Goal: Task Accomplishment & Management: Manage account settings

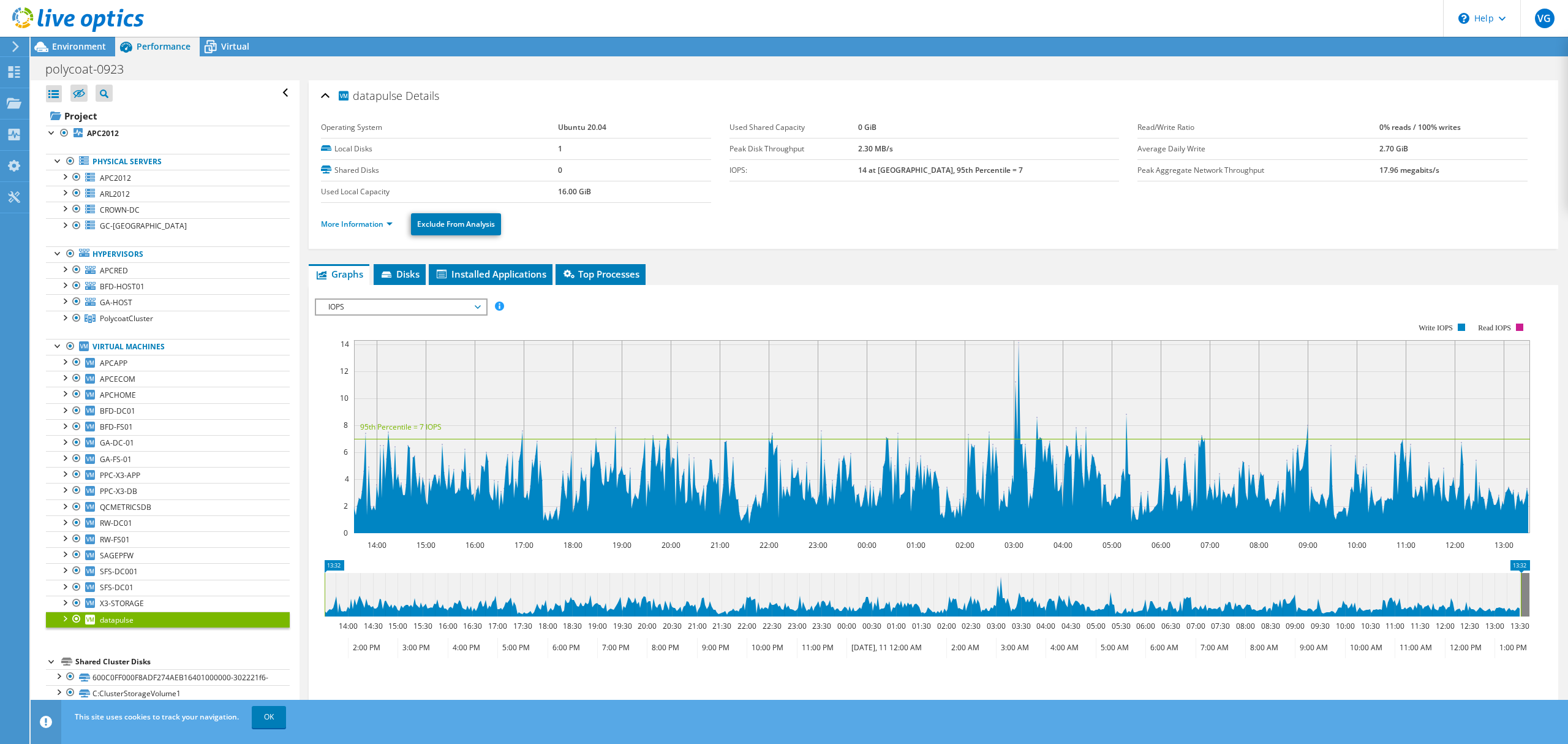
scroll to position [81, 0]
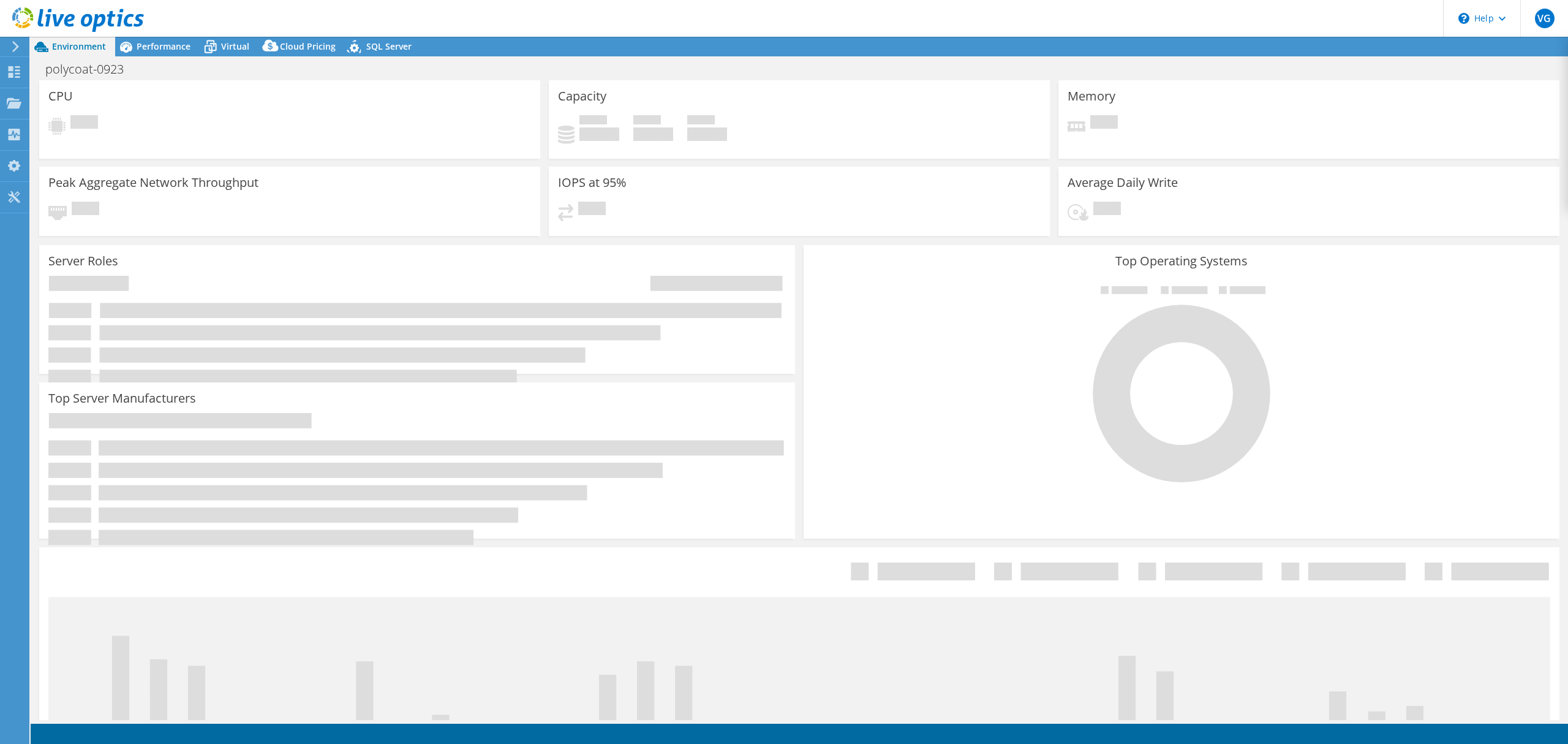
select select "USD"
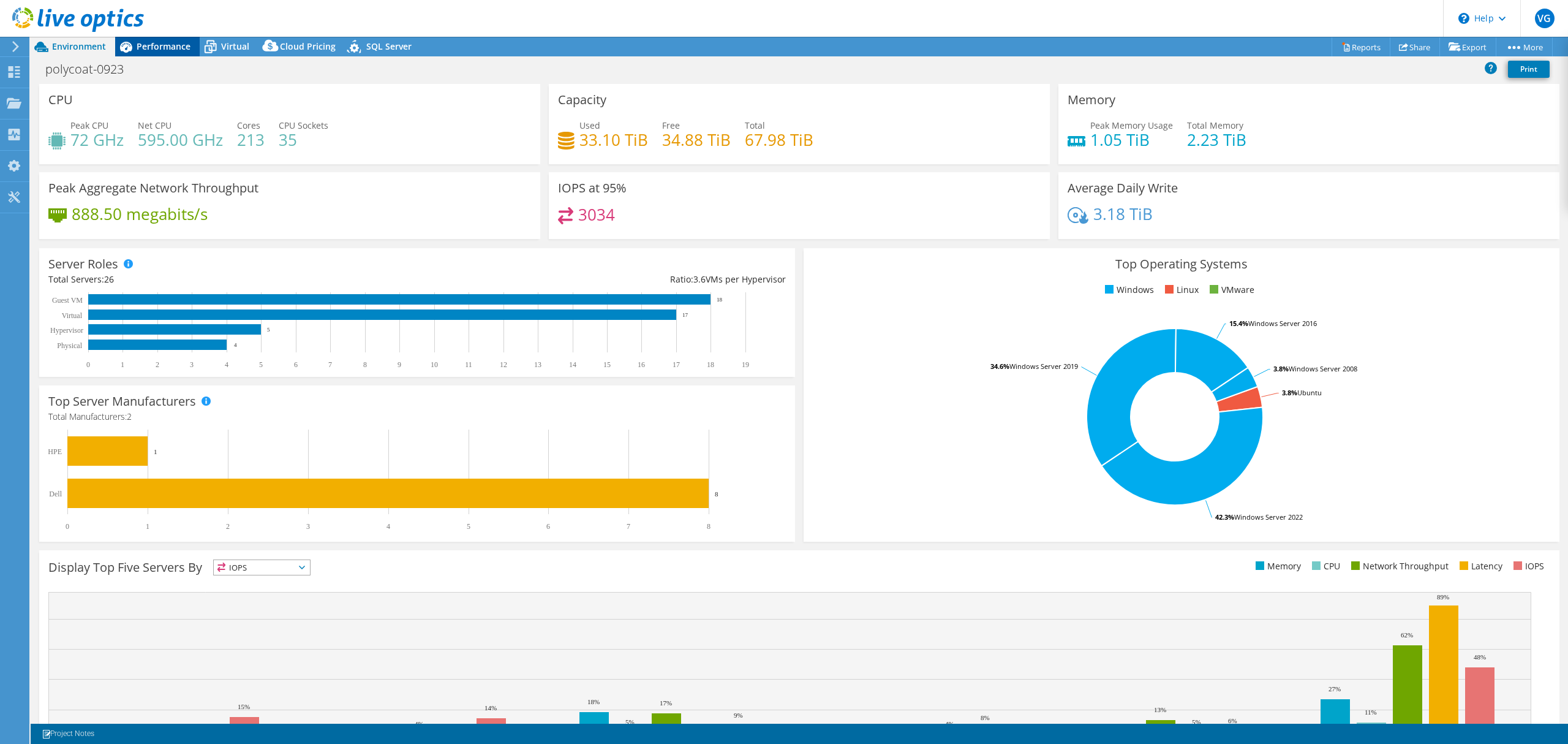
click at [181, 49] on span "Performance" at bounding box center [164, 46] width 54 height 11
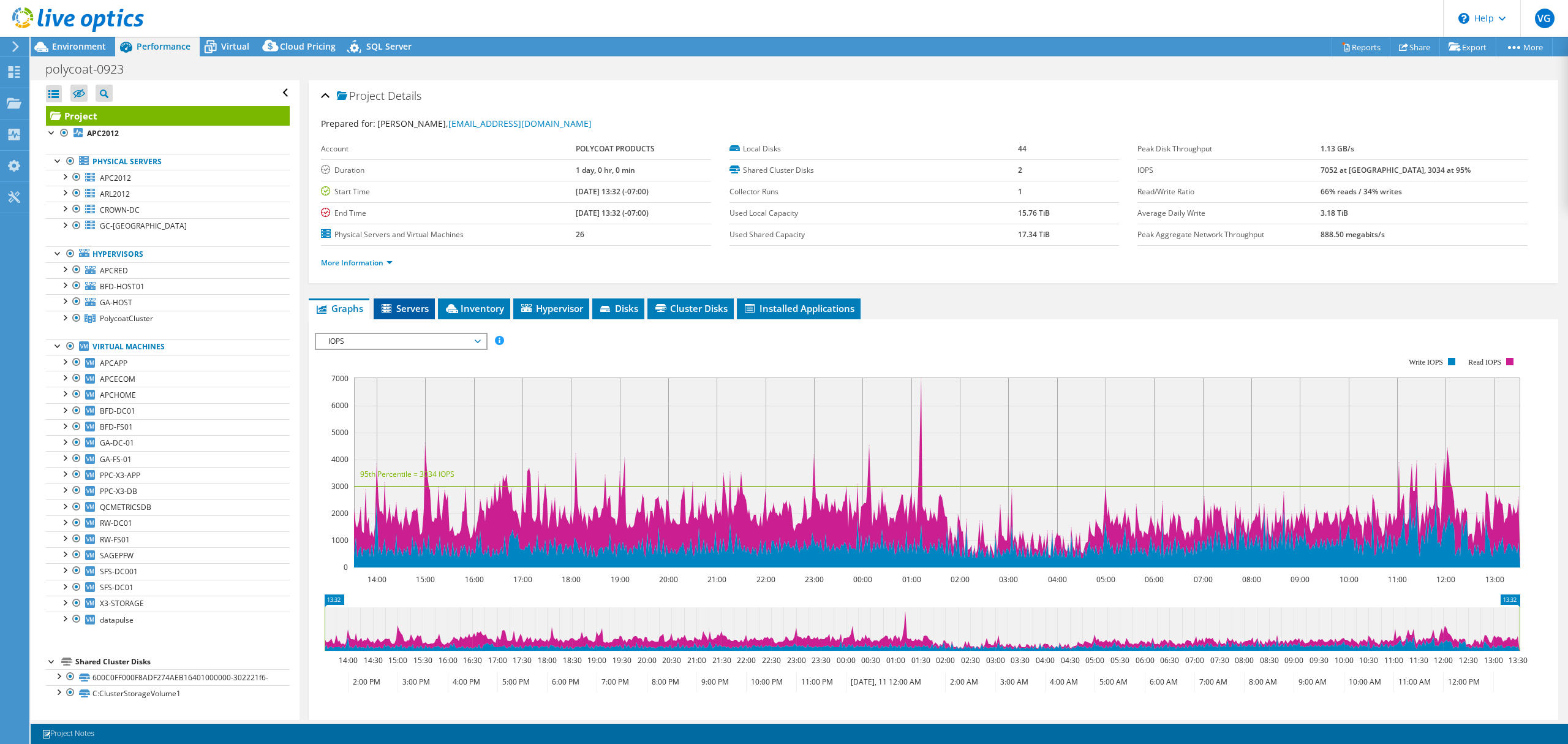
click at [420, 301] on li "Servers" at bounding box center [405, 308] width 62 height 21
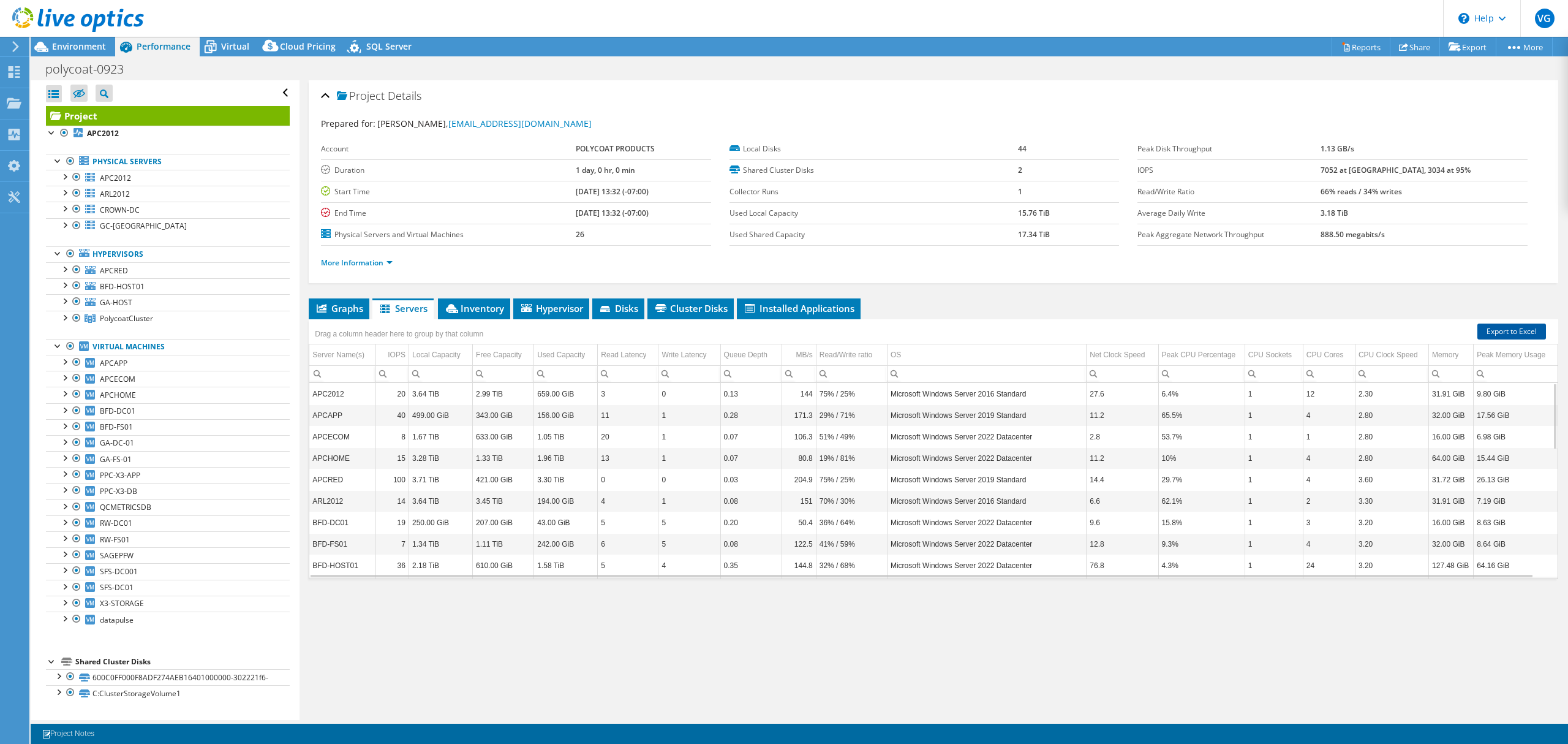
click at [1510, 332] on link "Export to Excel" at bounding box center [1511, 331] width 68 height 16
click at [492, 314] on span "Inventory" at bounding box center [474, 308] width 60 height 12
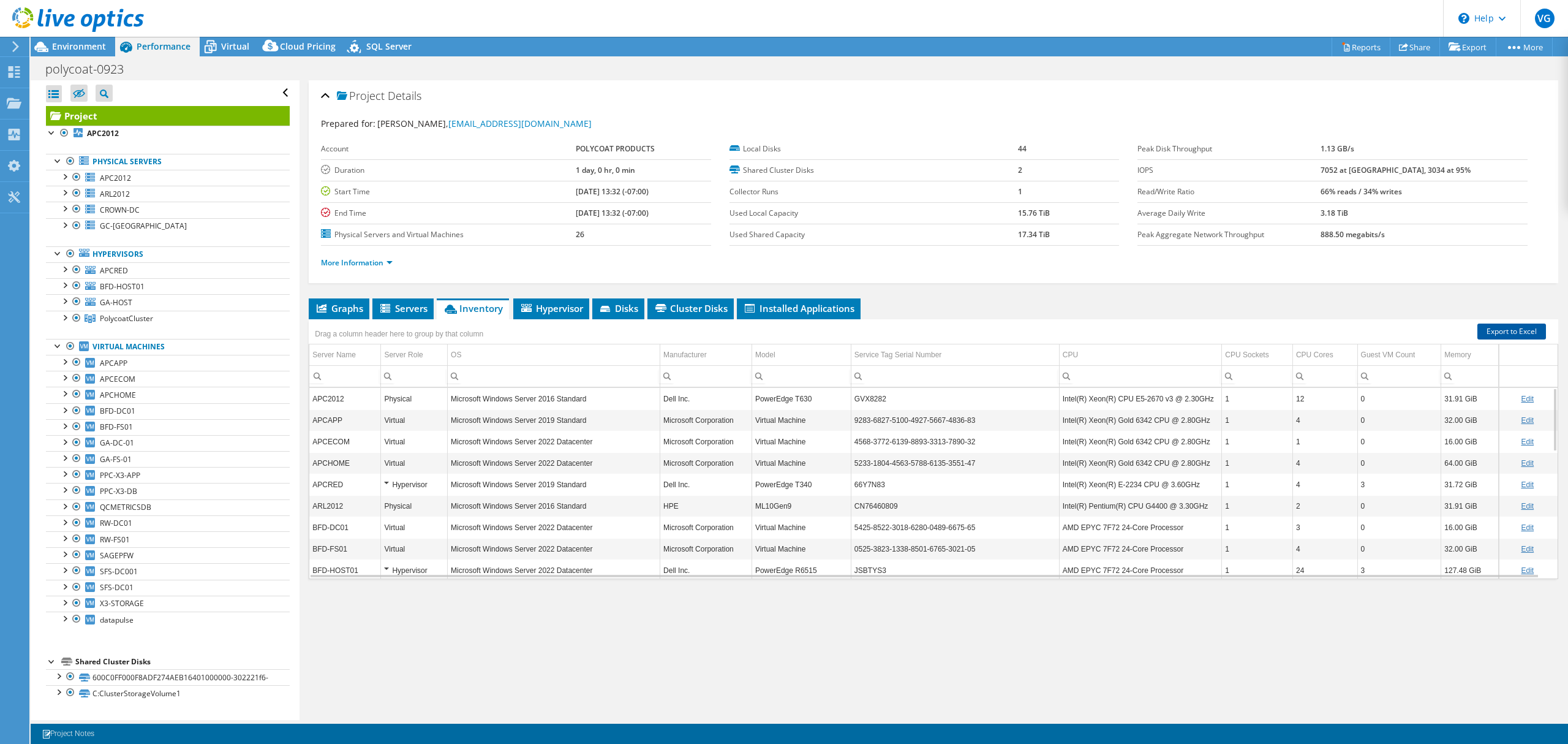
click at [1488, 334] on link "Export to Excel" at bounding box center [1511, 331] width 68 height 16
click at [568, 308] on span "Hypervisor" at bounding box center [551, 308] width 64 height 12
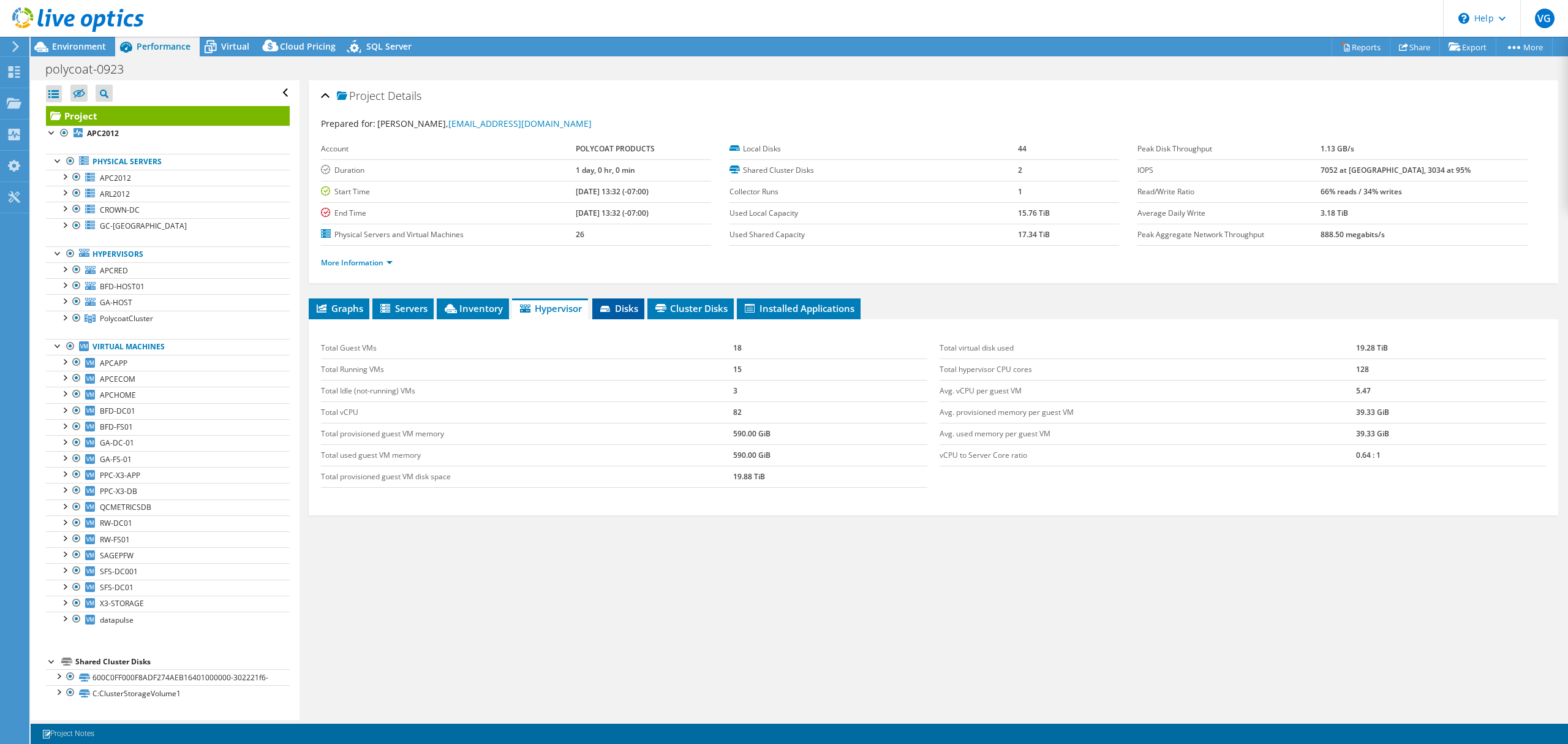
click at [634, 305] on span "Disks" at bounding box center [618, 308] width 40 height 12
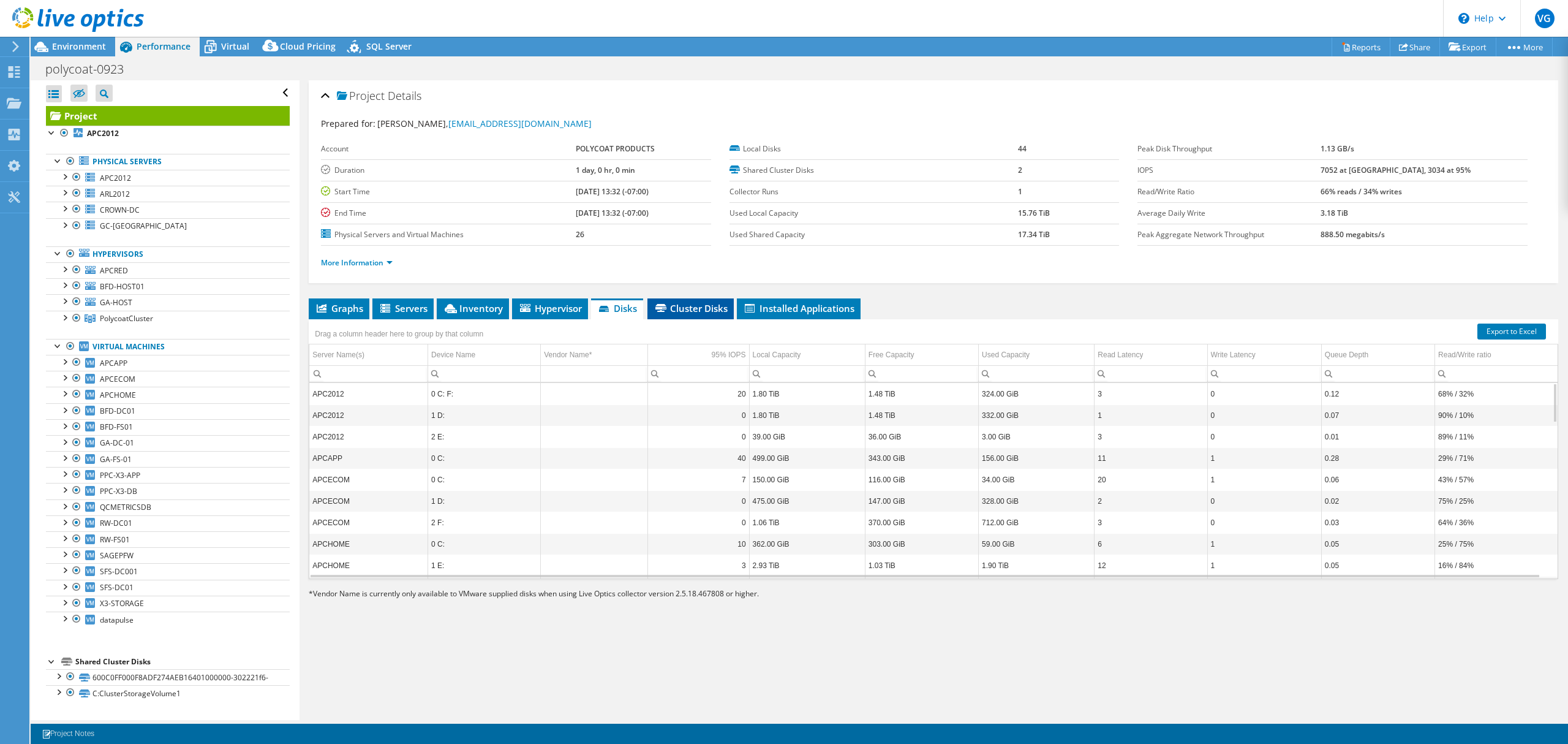
click at [703, 308] on span "Cluster Disks" at bounding box center [690, 308] width 74 height 12
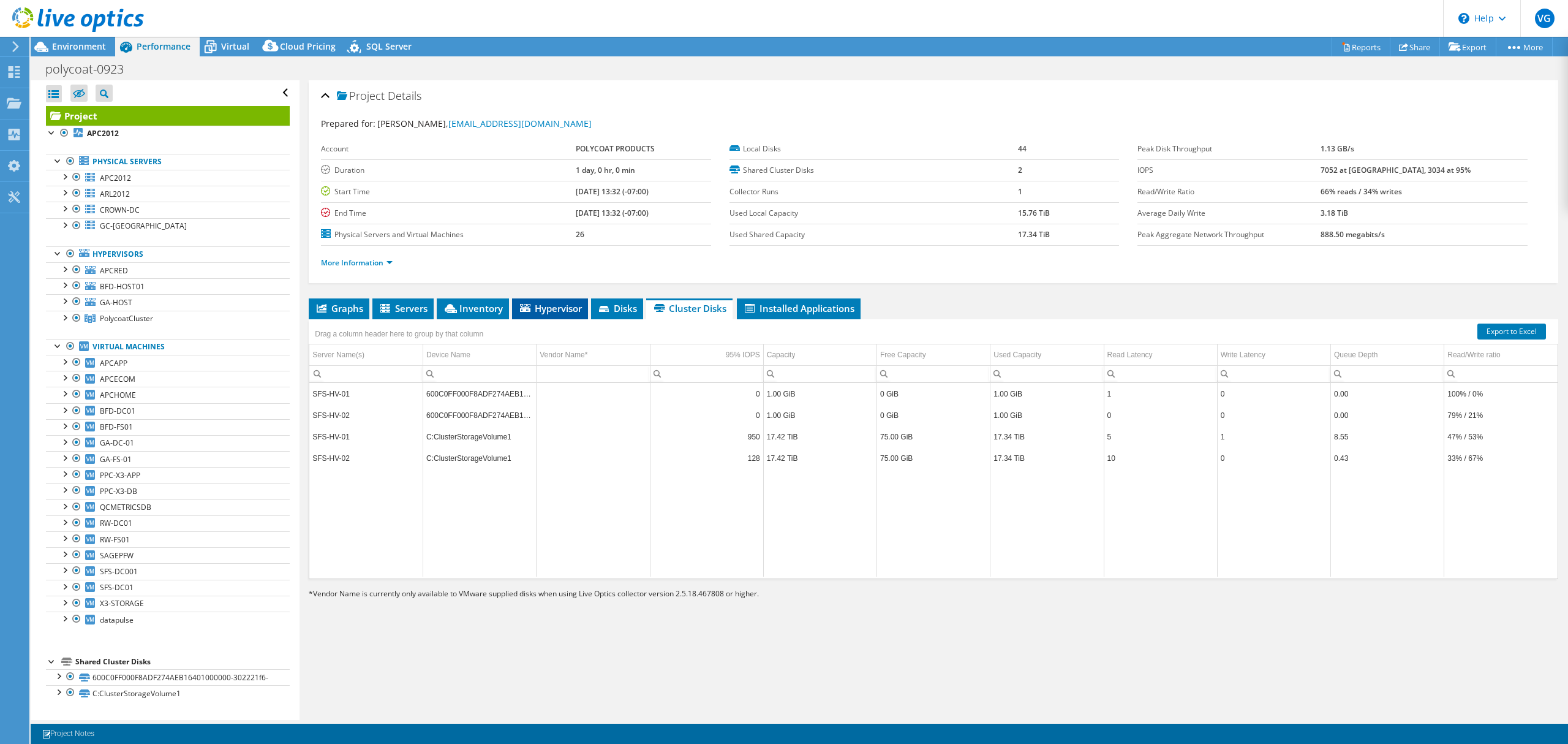
click at [576, 309] on span "Hypervisor" at bounding box center [549, 308] width 64 height 12
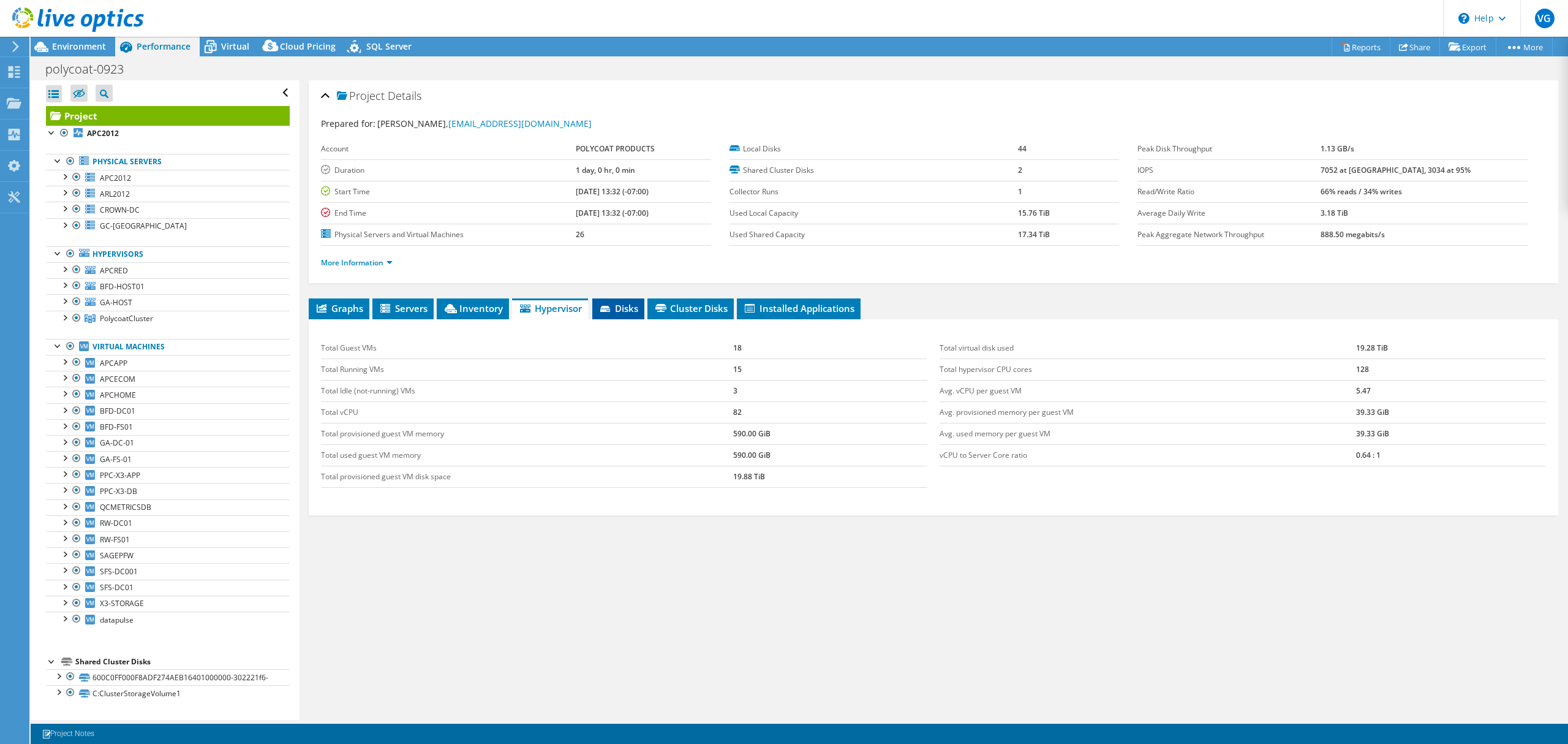
click at [605, 308] on icon at bounding box center [605, 308] width 9 height 7
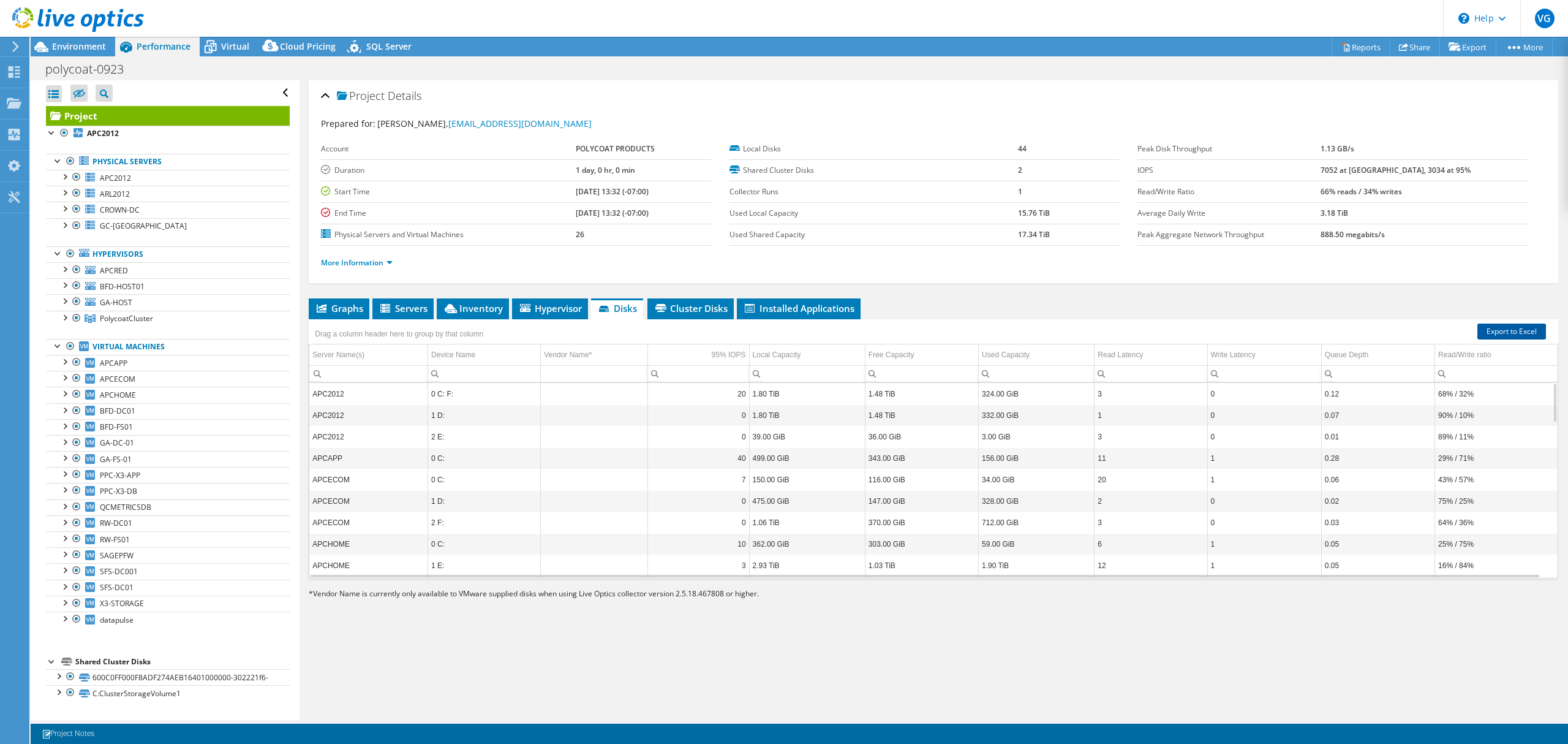
click at [1490, 331] on link "Export to Excel" at bounding box center [1511, 331] width 68 height 16
click at [709, 308] on span "Cluster Disks" at bounding box center [690, 308] width 74 height 12
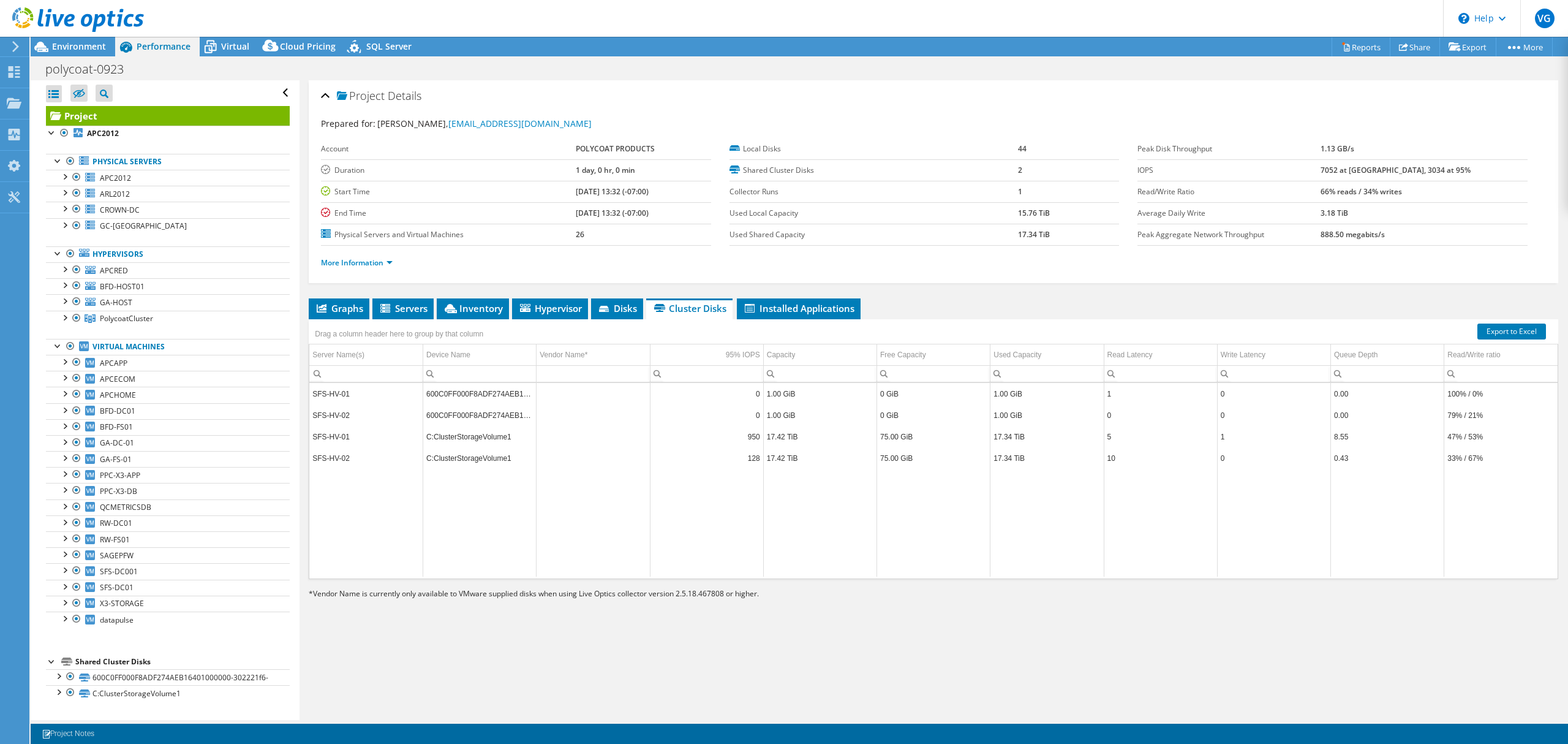
click at [1513, 343] on div "Drag a column header here to group by that column" at bounding box center [933, 331] width 1249 height 24
click at [1509, 330] on link "Export to Excel" at bounding box center [1511, 331] width 68 height 16
click at [799, 300] on li "Installed Applications" at bounding box center [798, 308] width 123 height 21
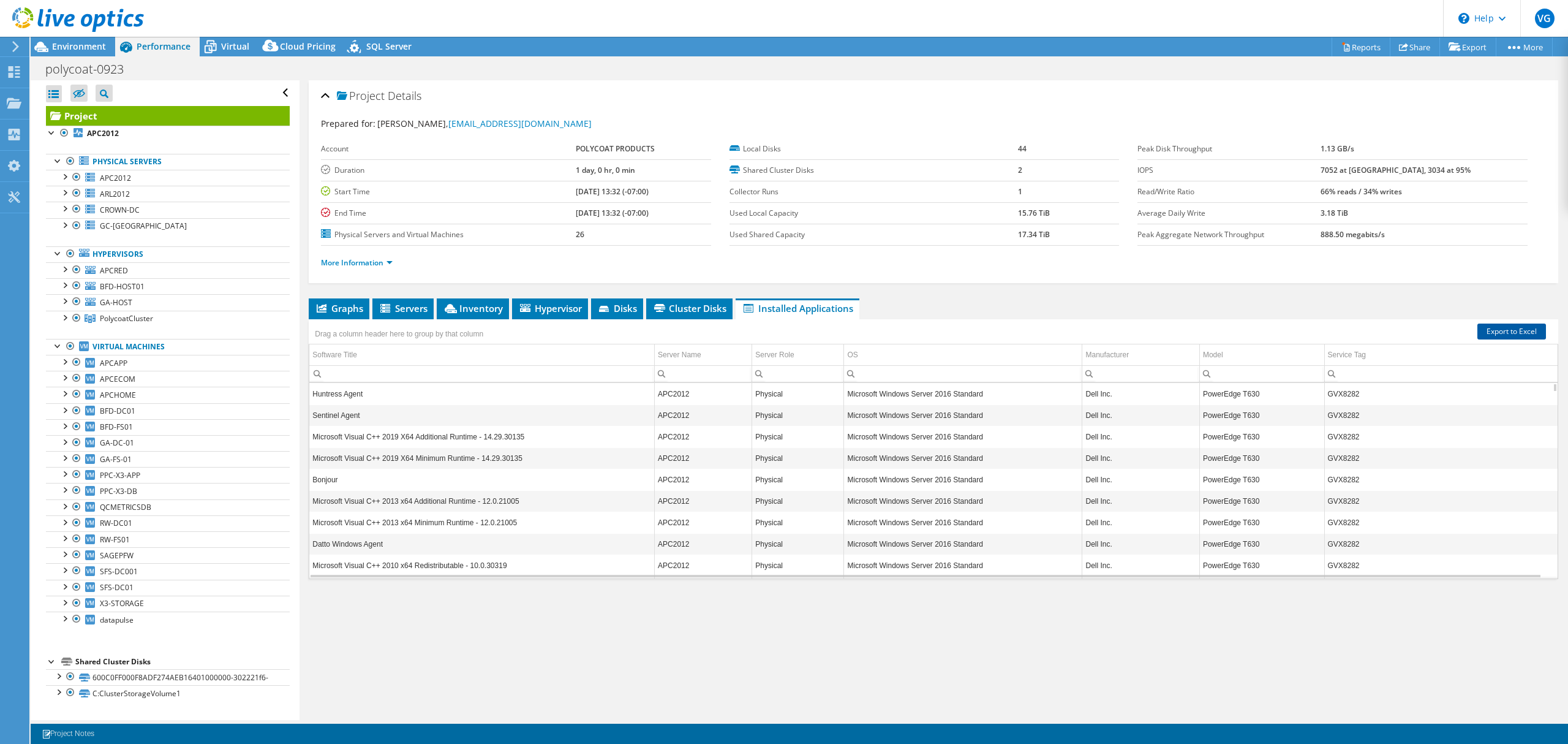
click at [1503, 335] on link "Export to Excel" at bounding box center [1511, 331] width 68 height 16
click at [350, 307] on span "Graphs" at bounding box center [339, 308] width 49 height 12
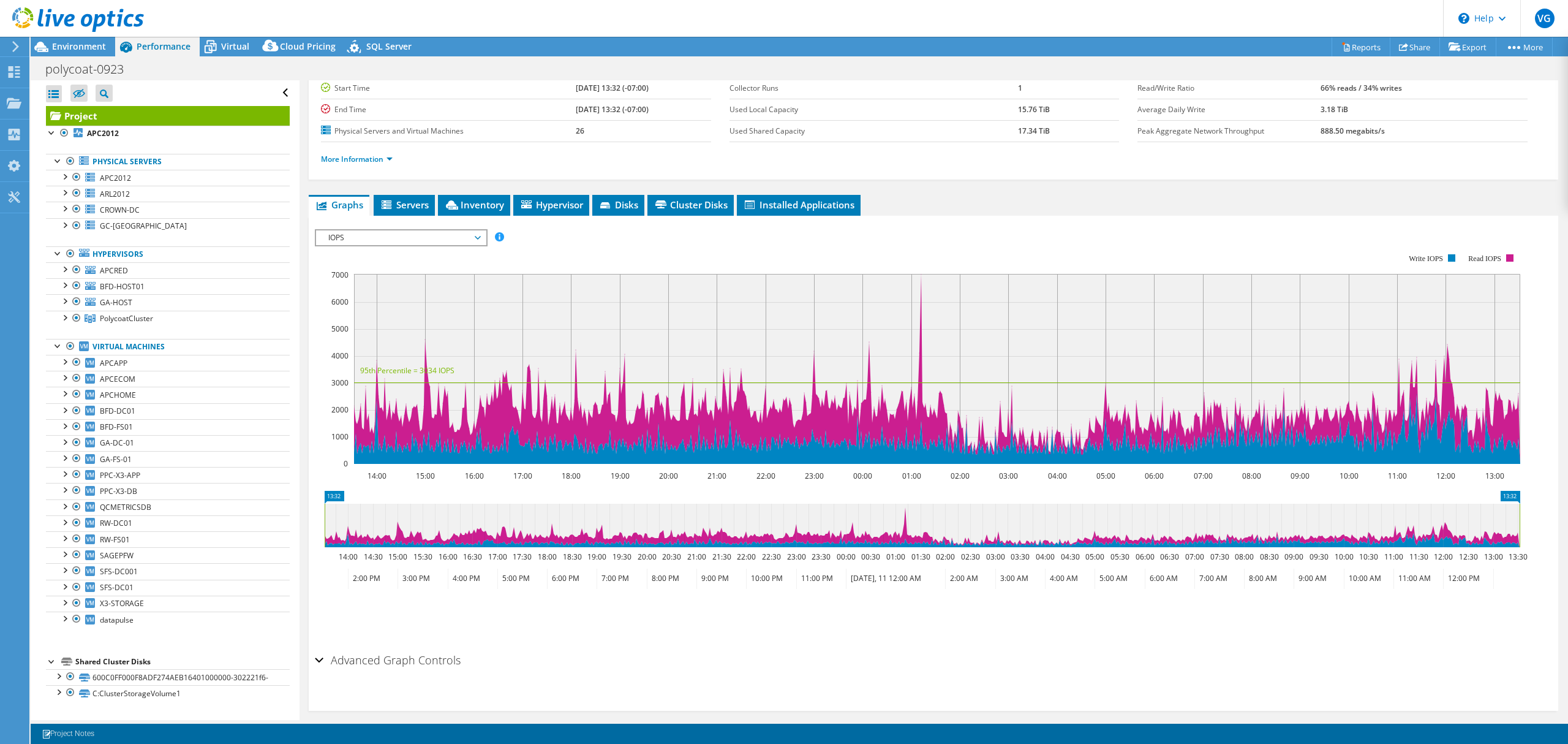
scroll to position [116, 0]
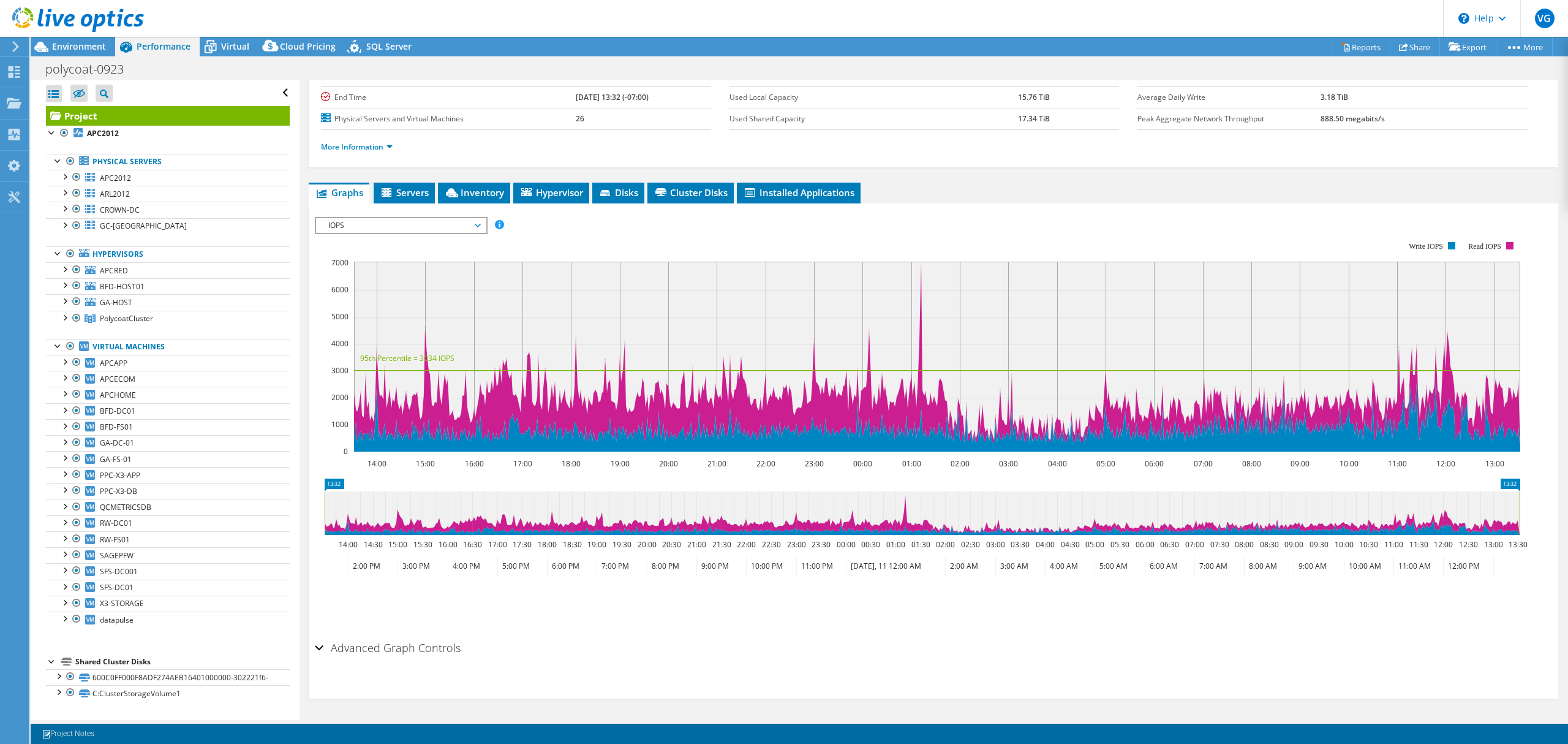
click at [436, 648] on h2 "Advanced Graph Controls" at bounding box center [388, 648] width 146 height 24
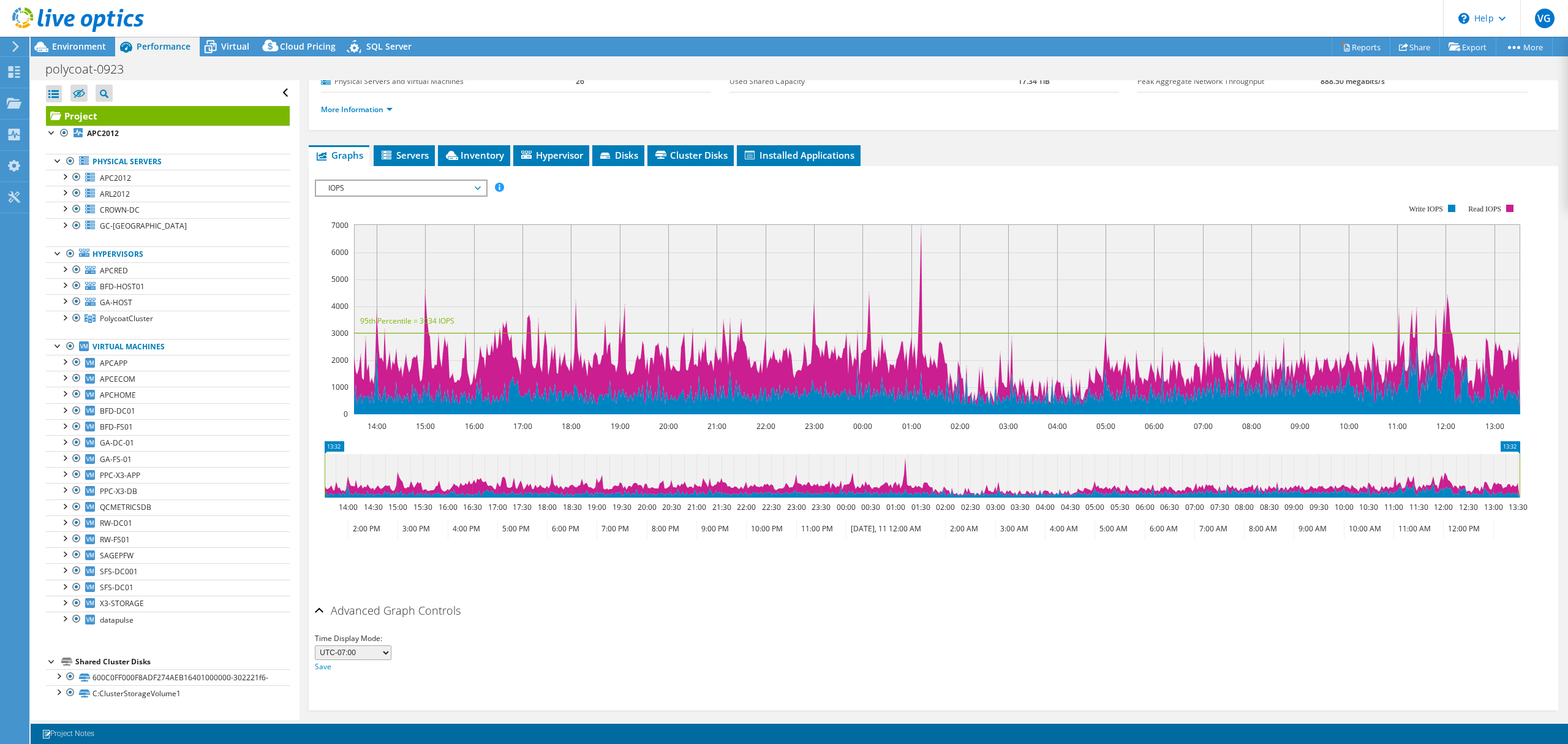
scroll to position [0, 0]
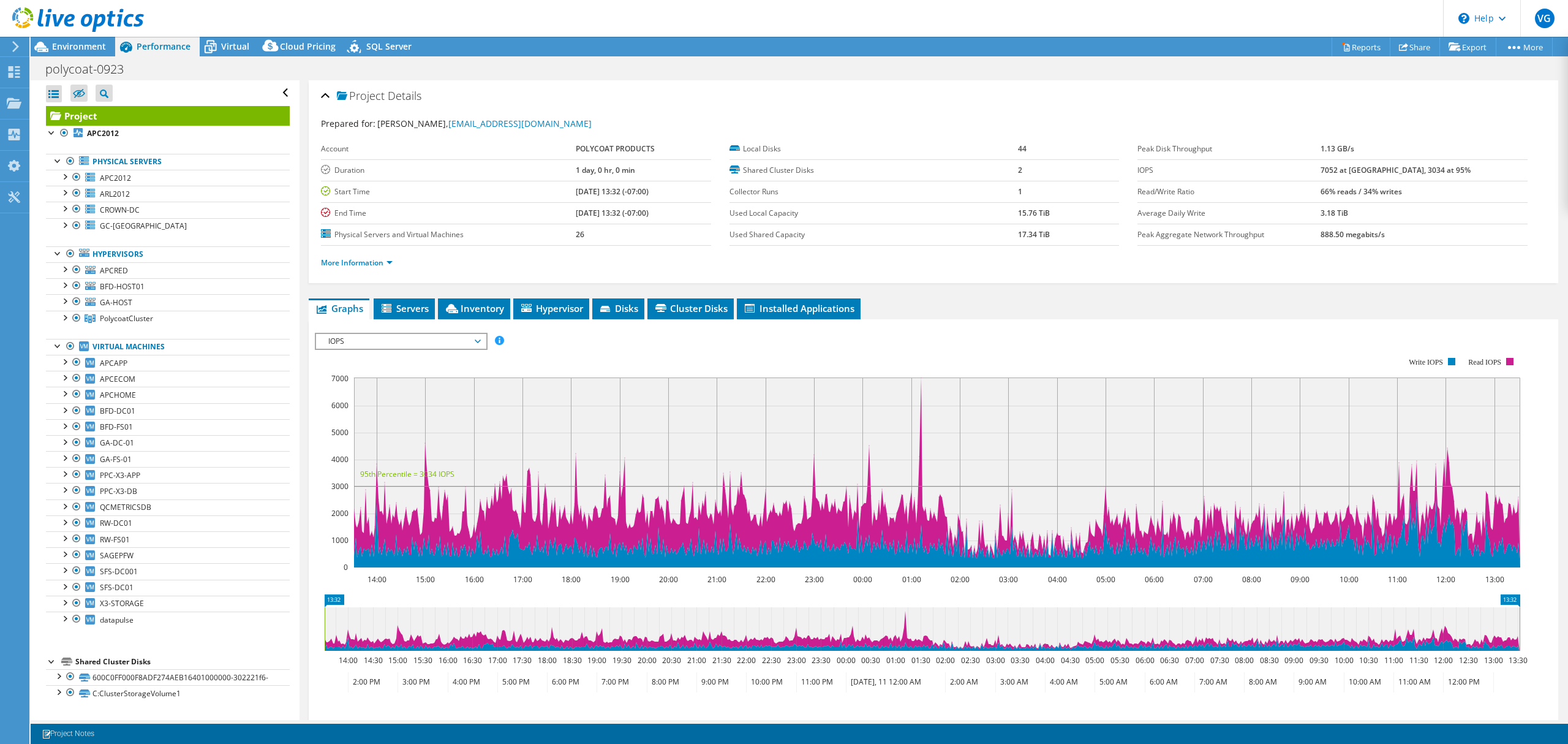
click at [445, 341] on span "IOPS" at bounding box center [401, 341] width 157 height 15
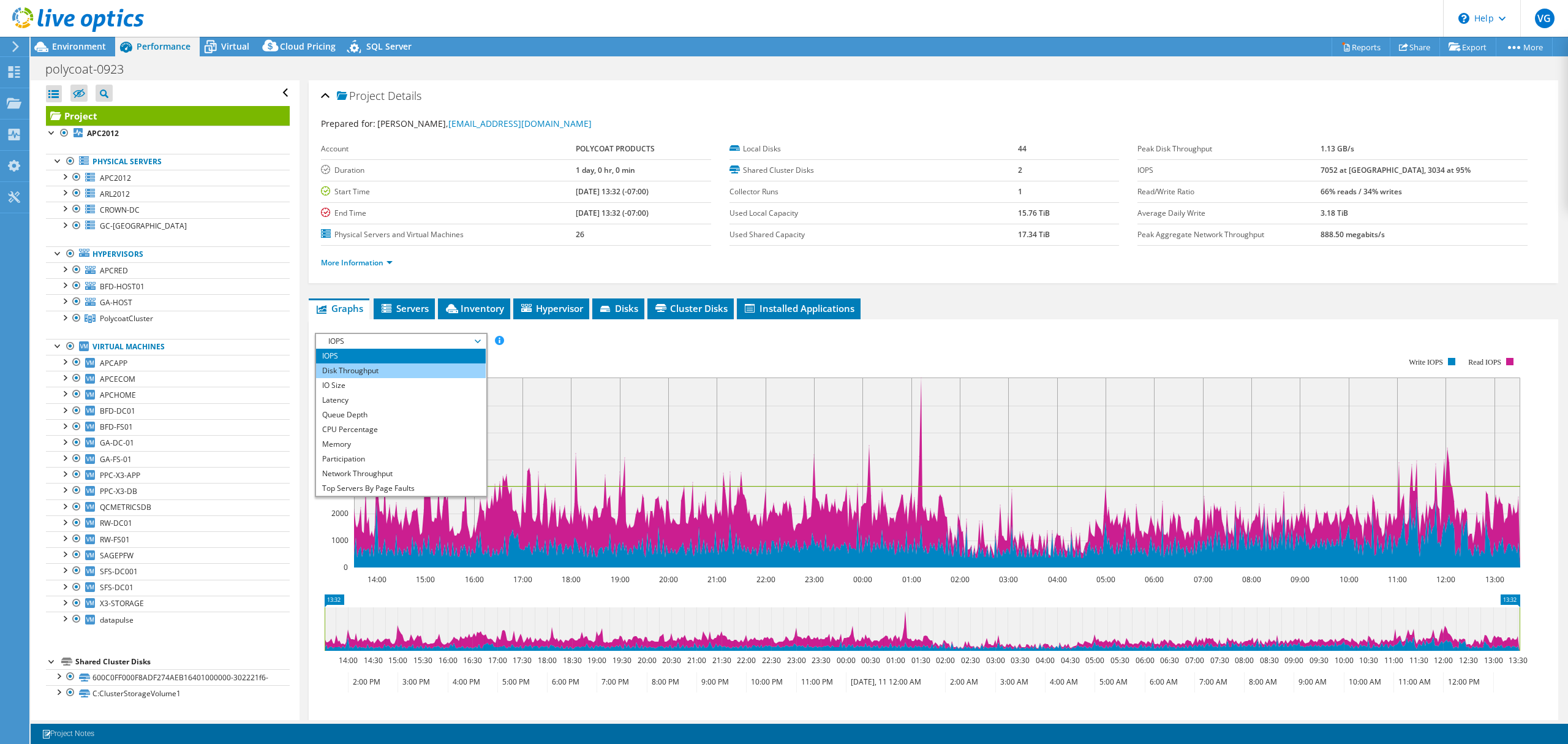
click at [406, 365] on li "Disk Throughput" at bounding box center [401, 371] width 170 height 15
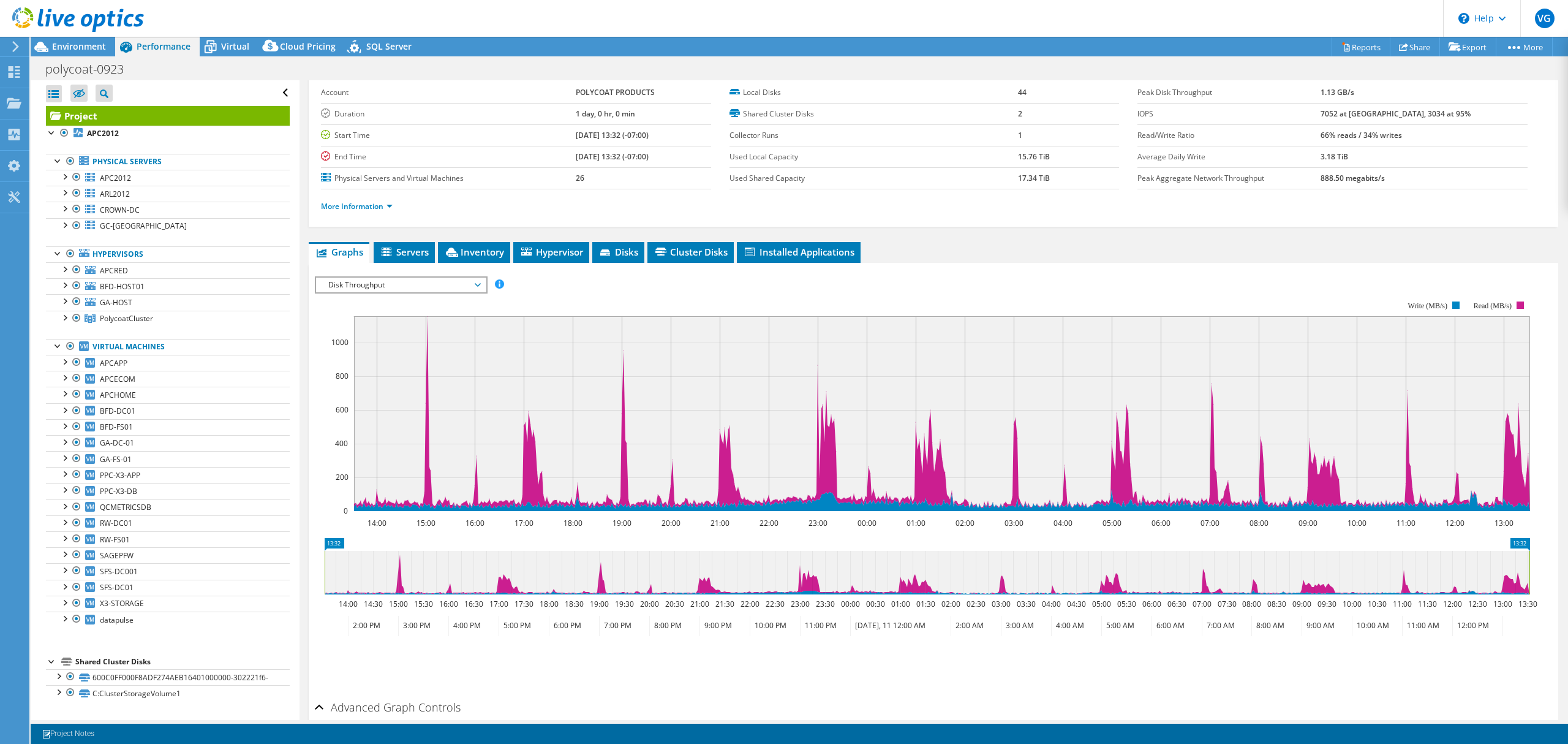
scroll to position [81, 0]
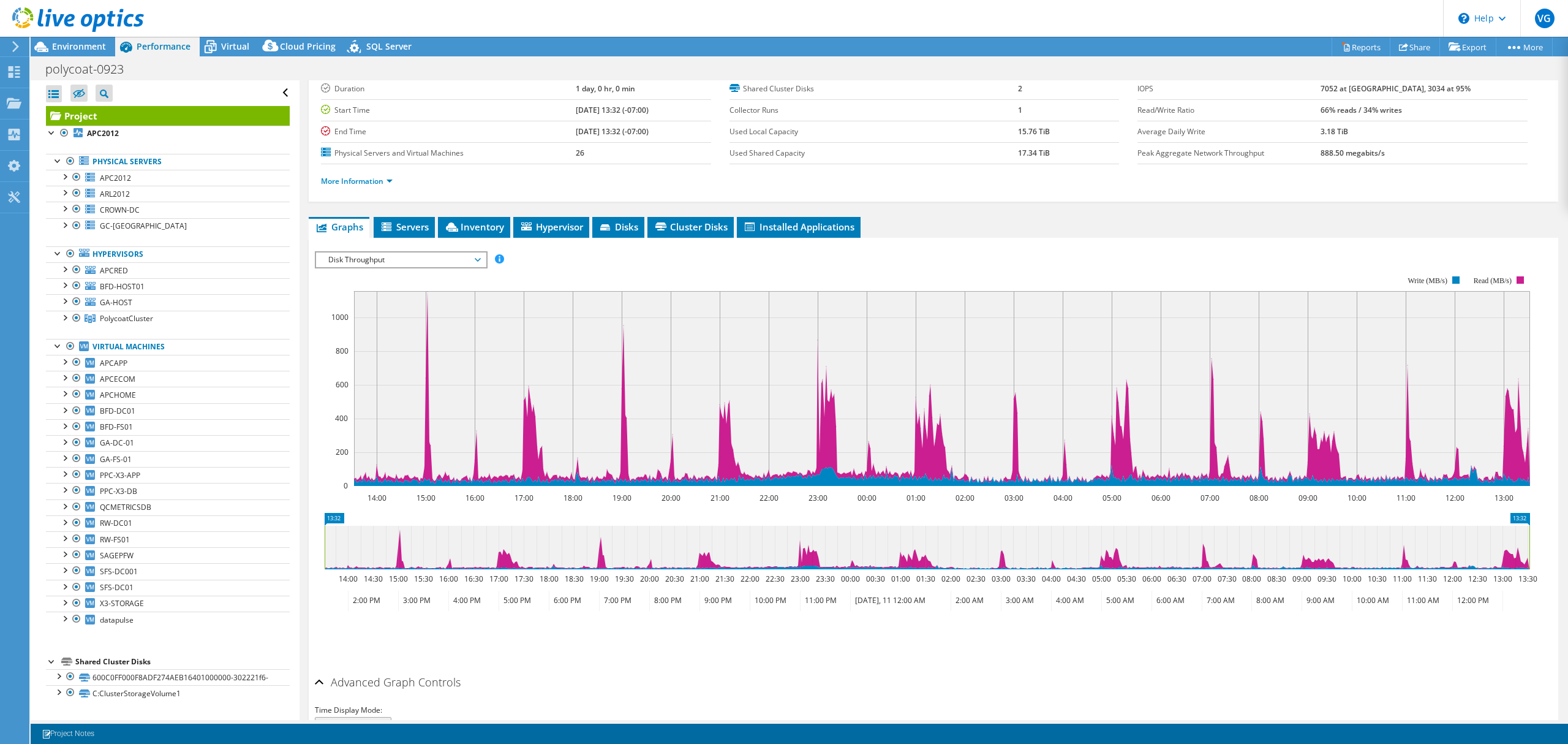
click at [438, 263] on span "Disk Throughput" at bounding box center [401, 260] width 157 height 15
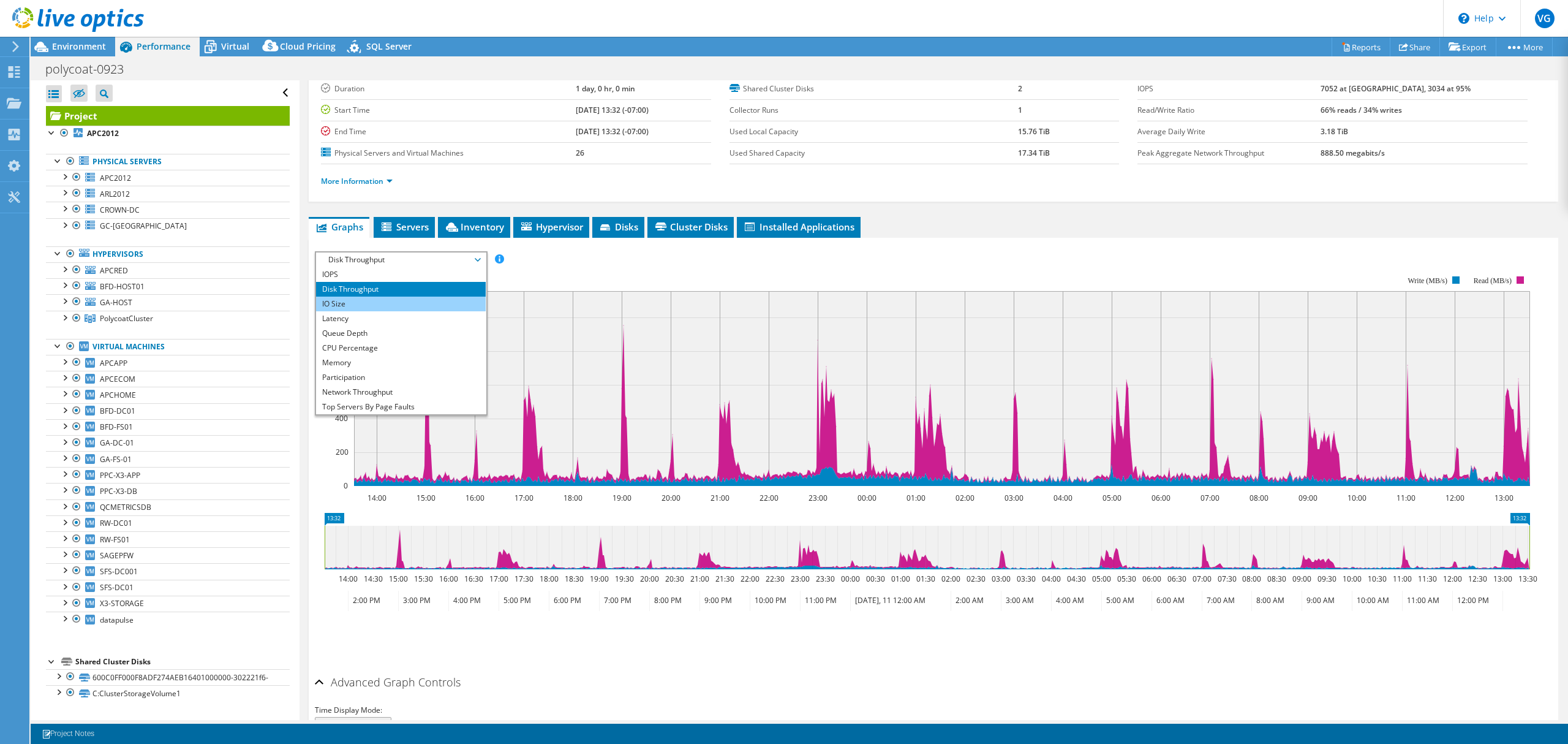
click at [424, 302] on li "IO Size" at bounding box center [401, 304] width 170 height 15
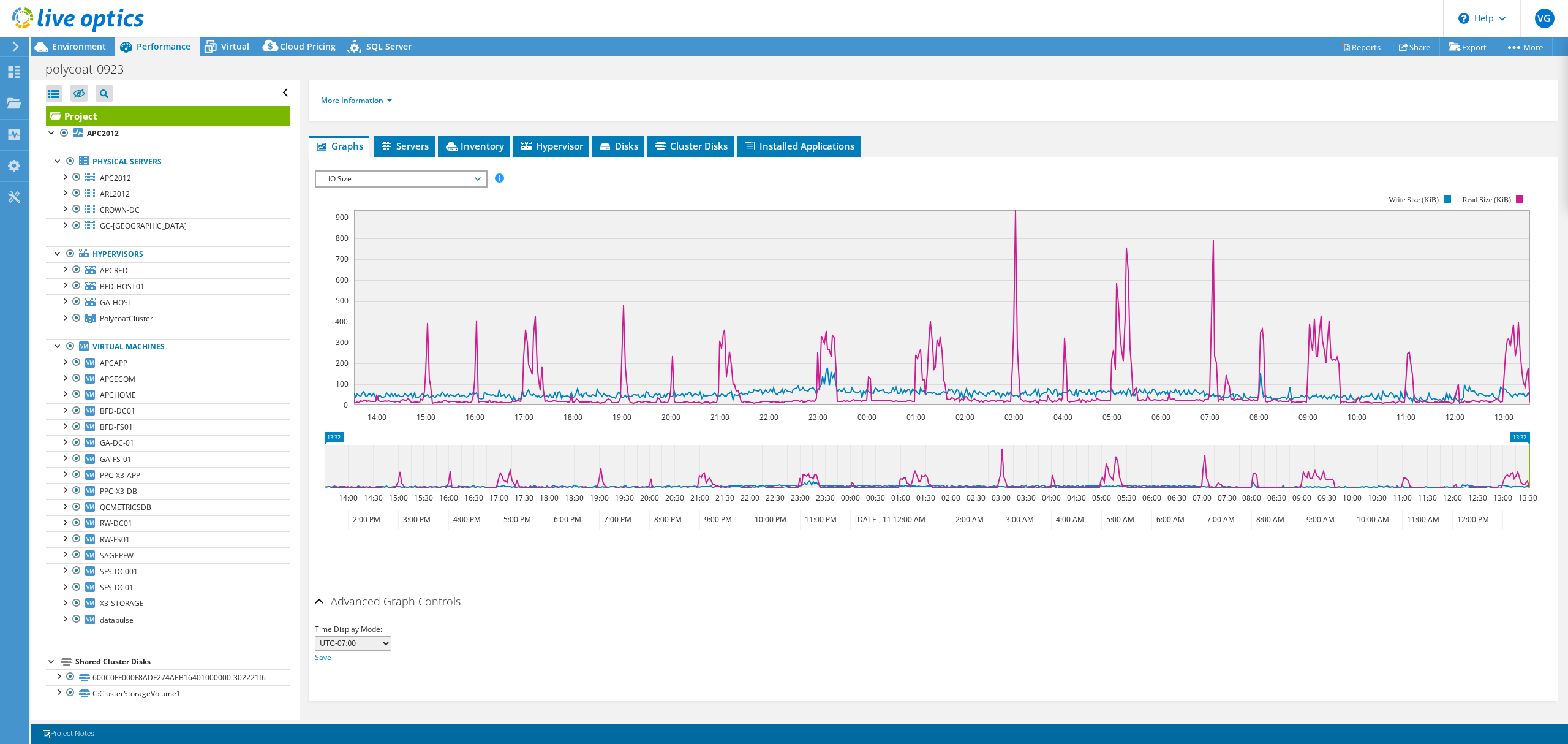
scroll to position [163, 0]
click at [422, 182] on span "IO Size" at bounding box center [401, 179] width 157 height 15
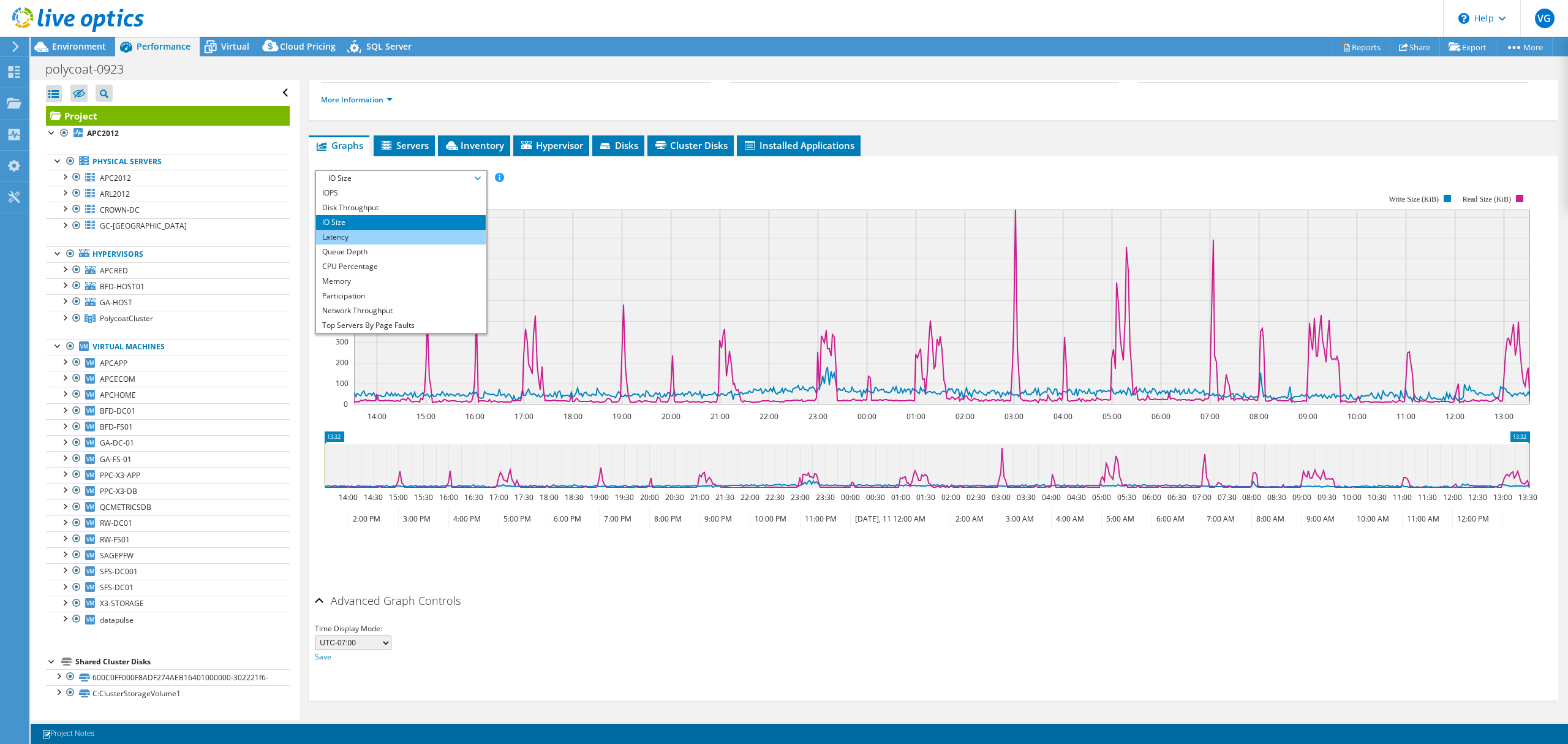
click at [406, 237] on li "Latency" at bounding box center [401, 237] width 170 height 15
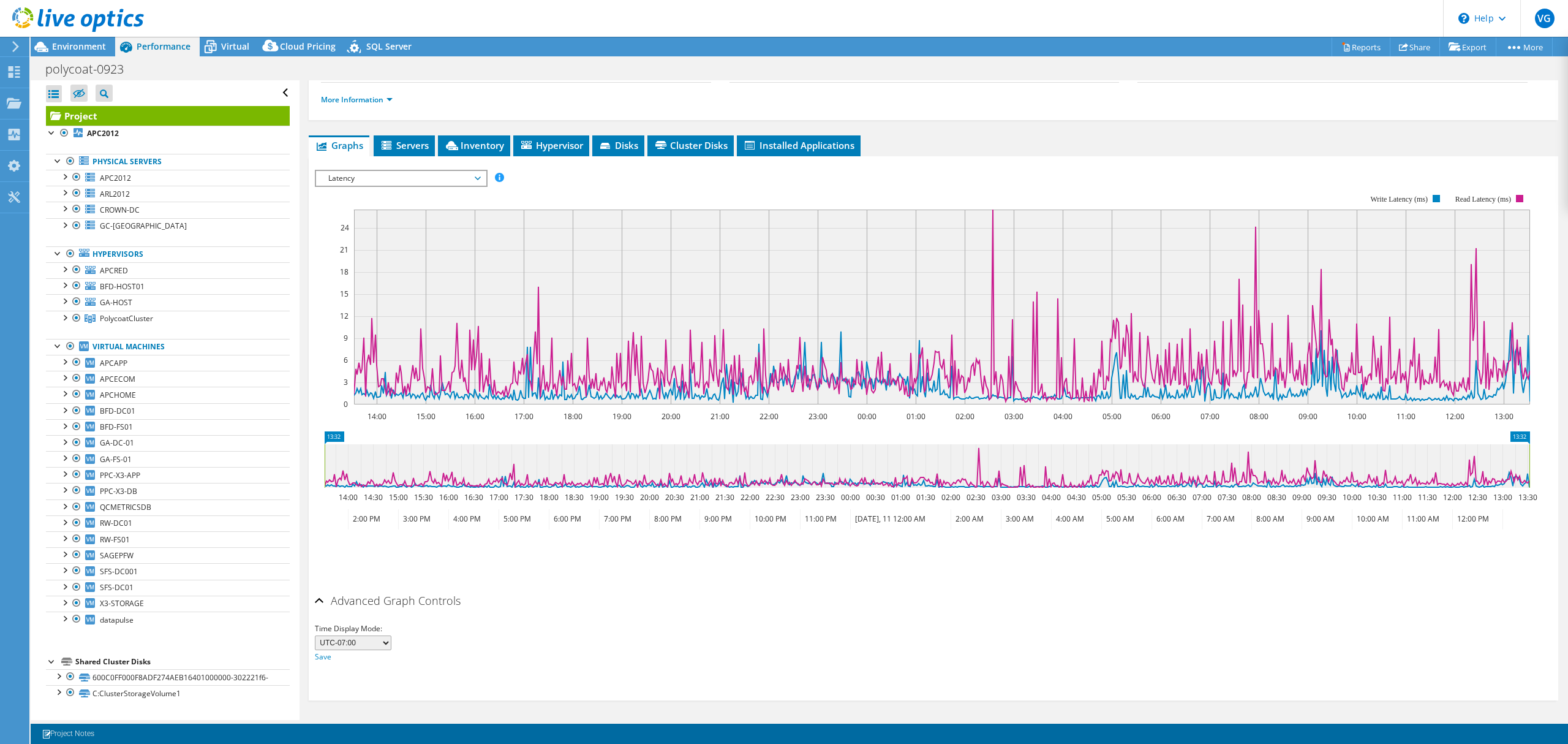
click at [382, 174] on span "Latency" at bounding box center [401, 179] width 157 height 15
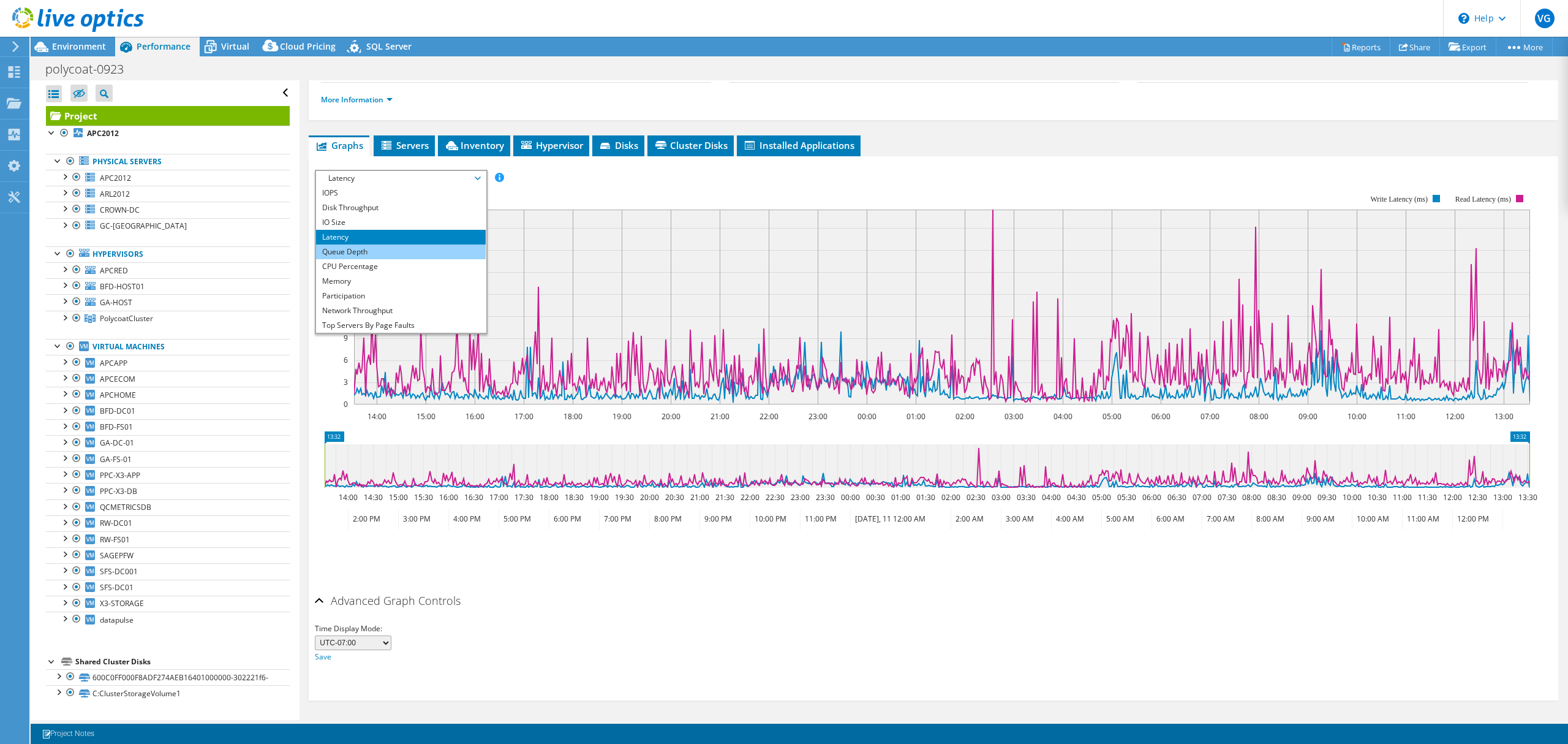
click at [397, 251] on li "Queue Depth" at bounding box center [401, 251] width 170 height 15
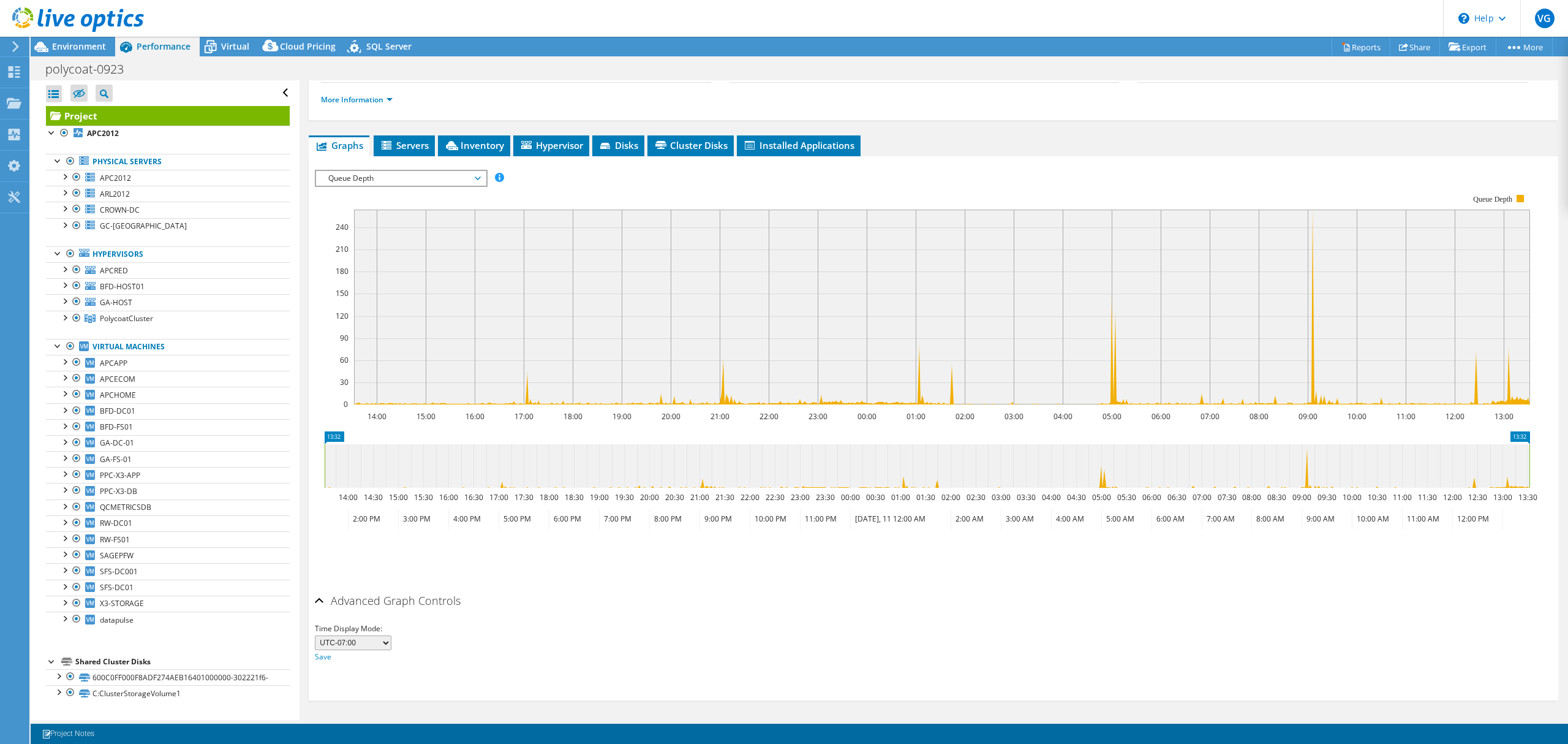
click at [370, 175] on span "Queue Depth" at bounding box center [401, 179] width 157 height 15
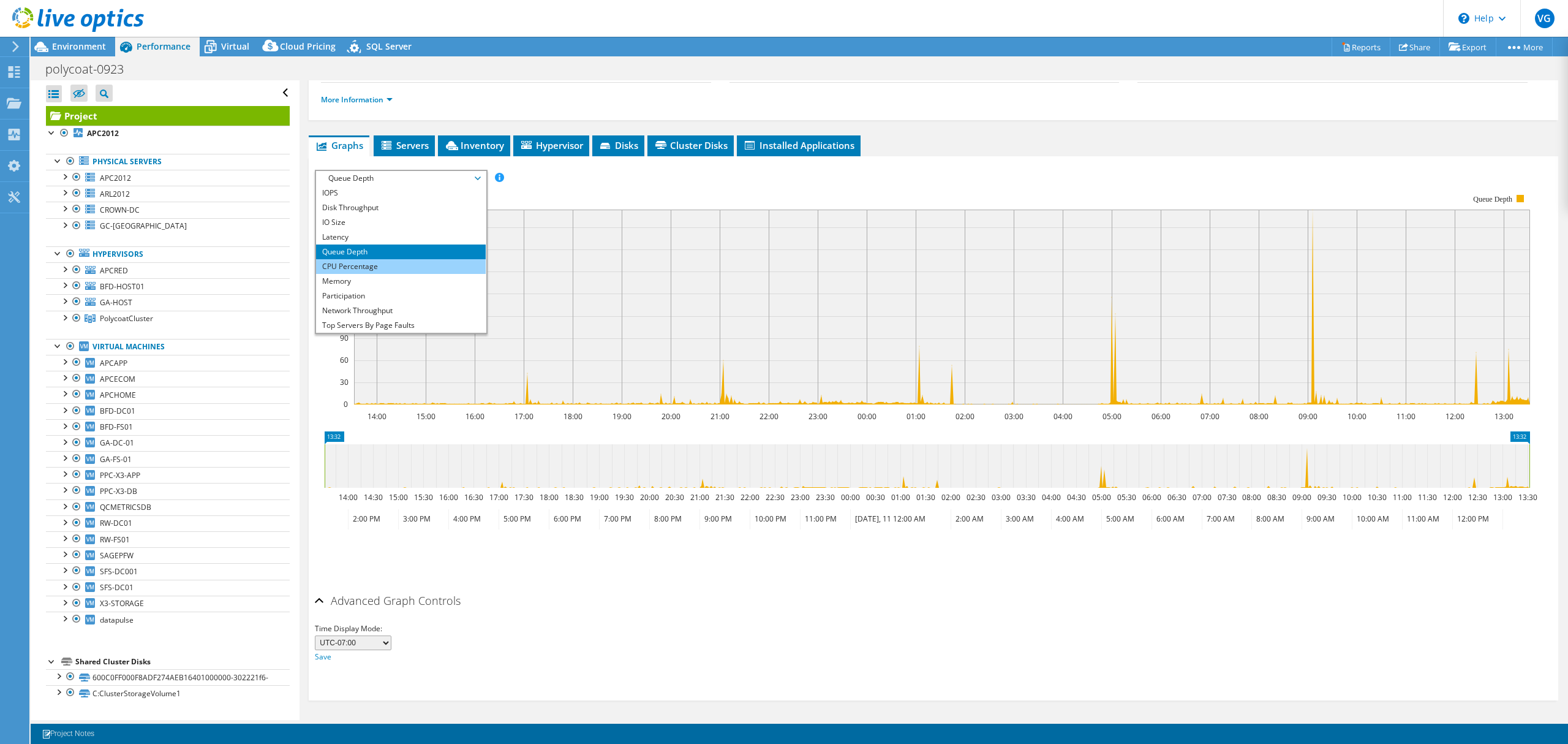
click at [383, 262] on li "CPU Percentage" at bounding box center [401, 266] width 170 height 15
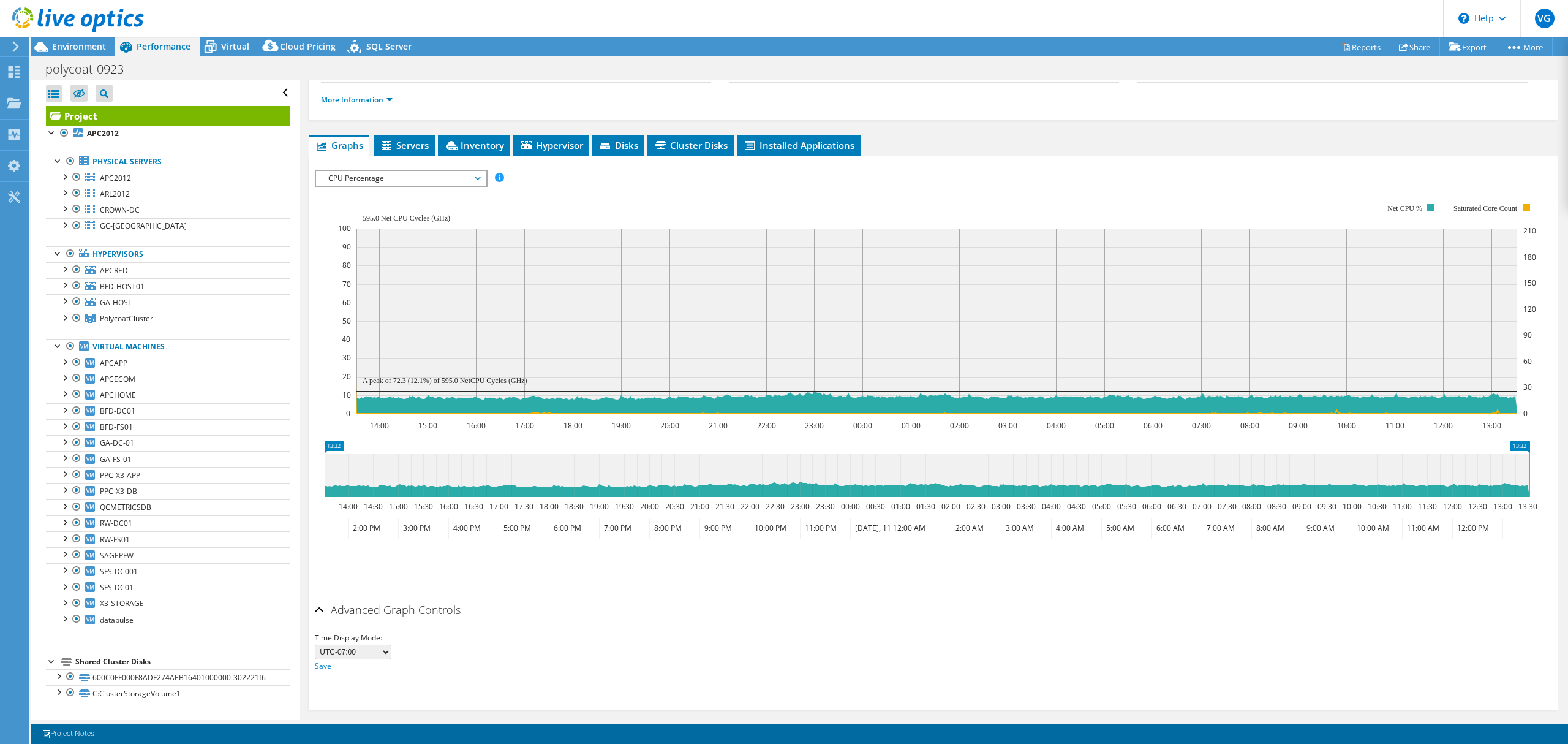
click at [417, 179] on span "CPU Percentage" at bounding box center [401, 179] width 157 height 15
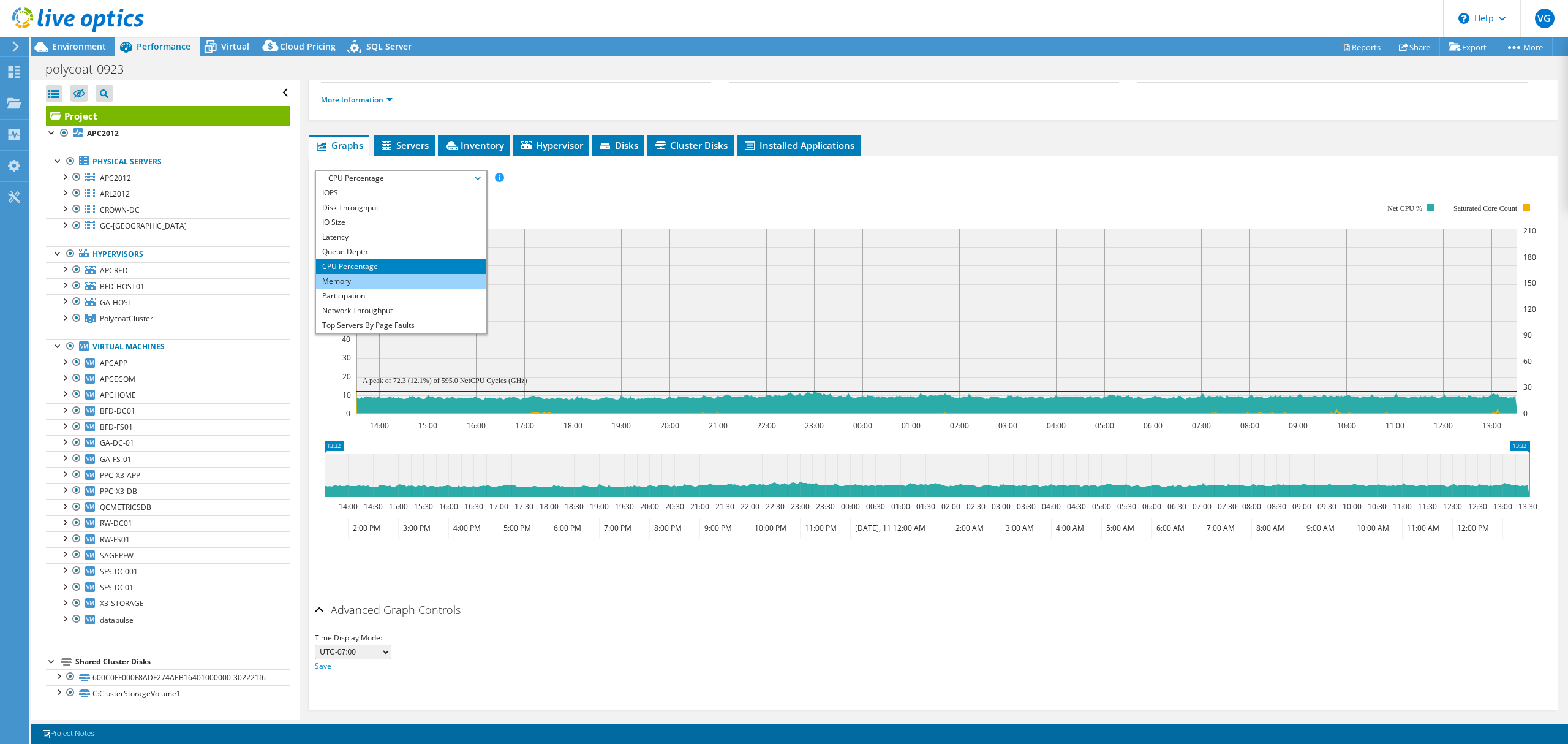
click at [413, 280] on li "Memory" at bounding box center [401, 281] width 170 height 15
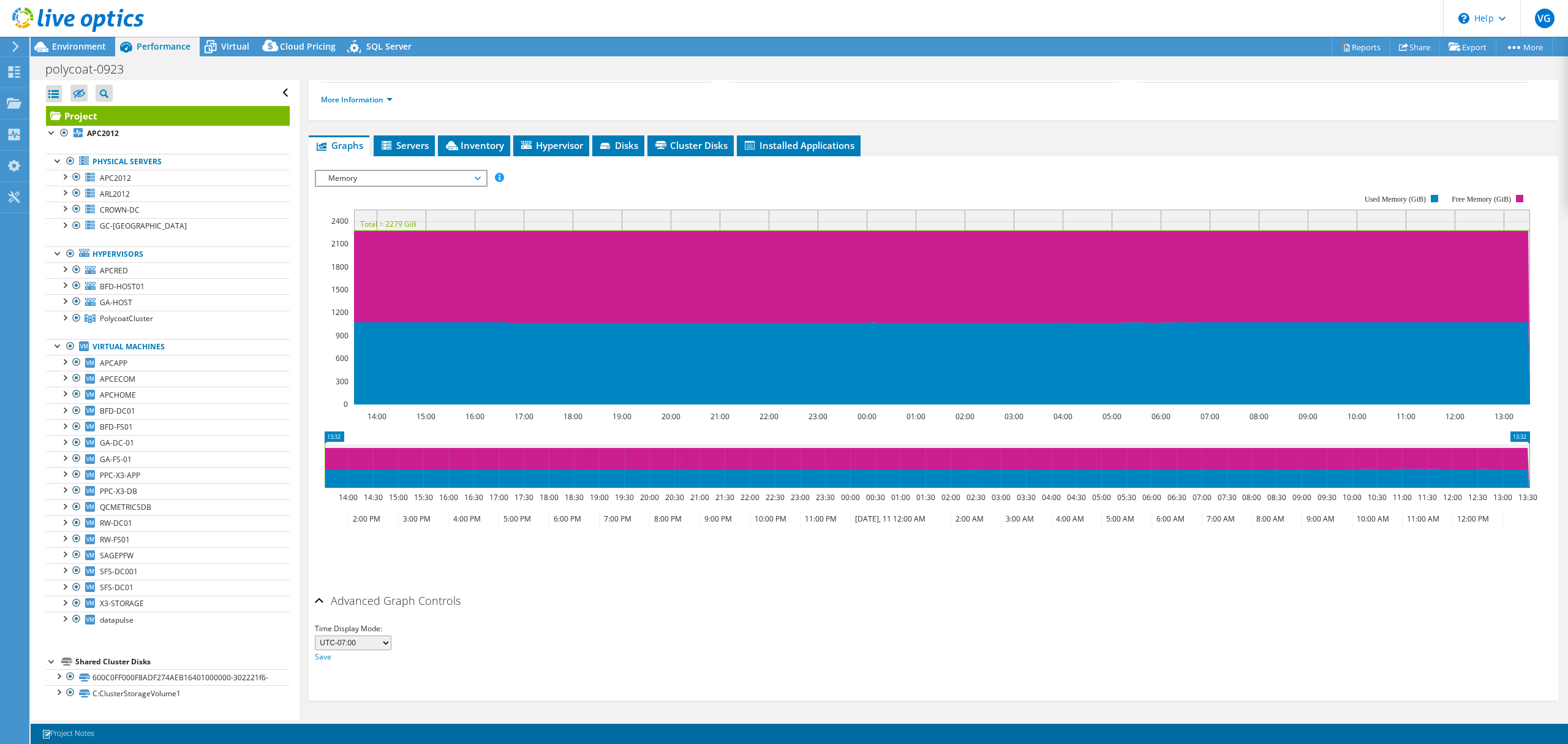
click at [418, 182] on span "Memory" at bounding box center [401, 179] width 157 height 15
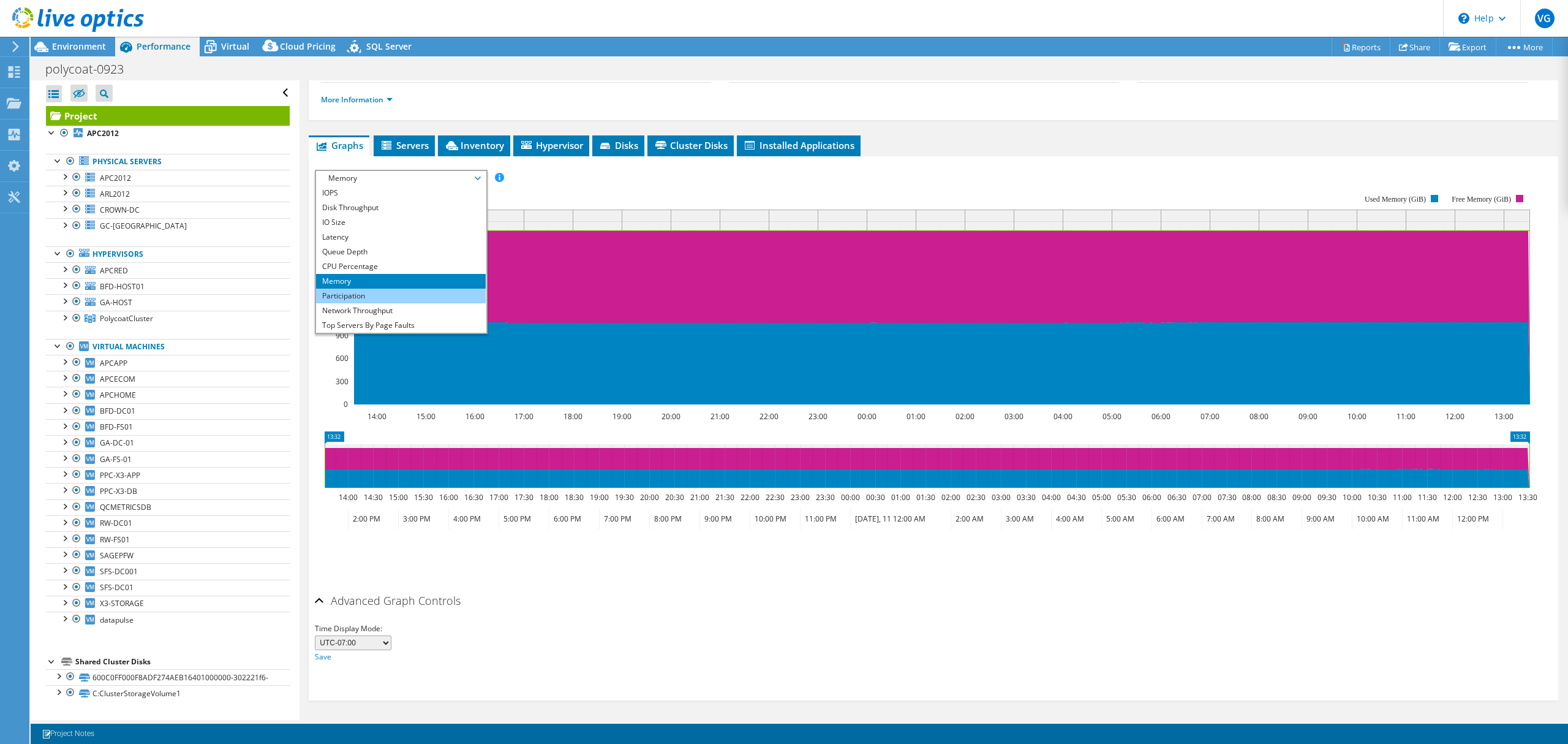
click at [399, 293] on li "Participation" at bounding box center [401, 296] width 170 height 15
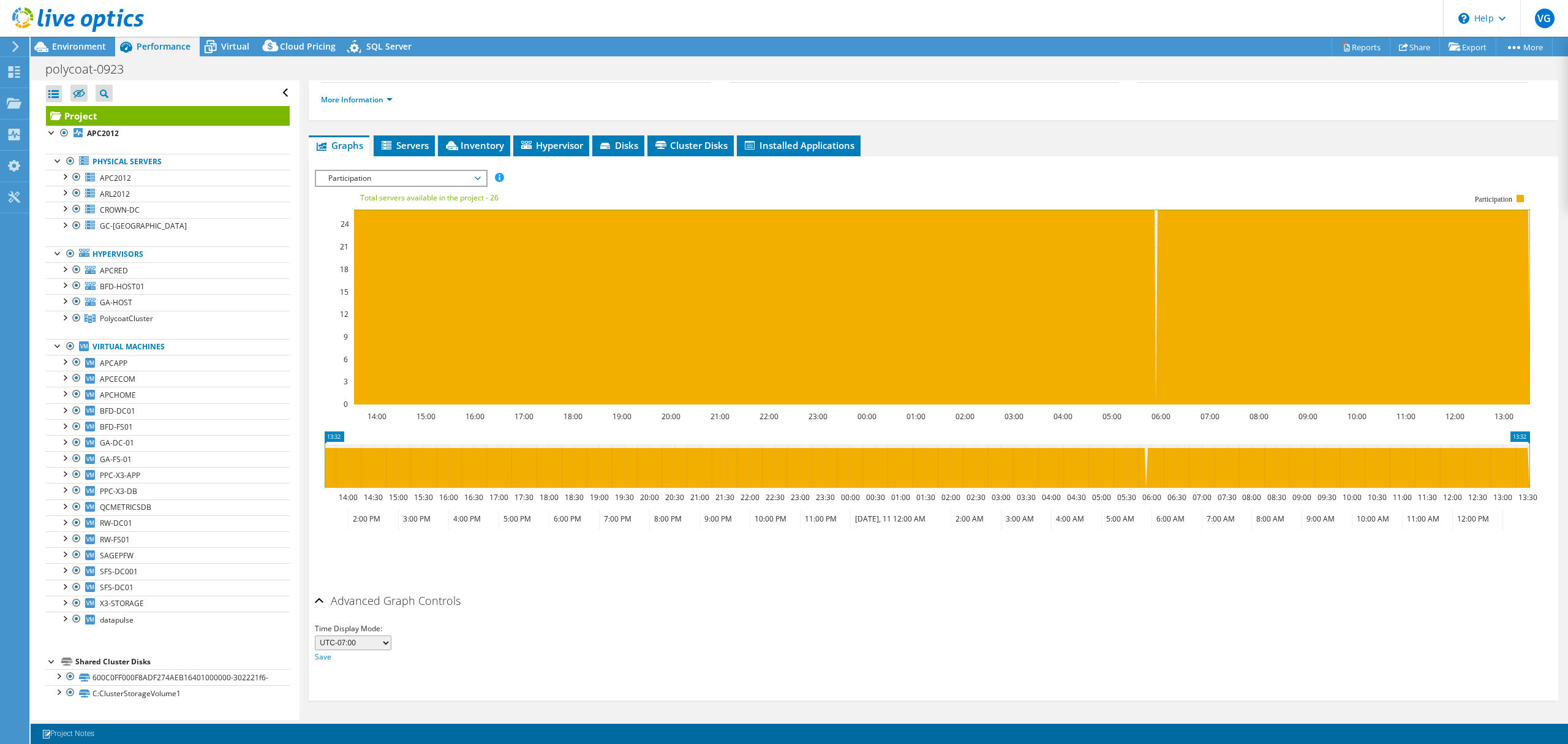
click at [447, 177] on span "Participation" at bounding box center [401, 179] width 157 height 15
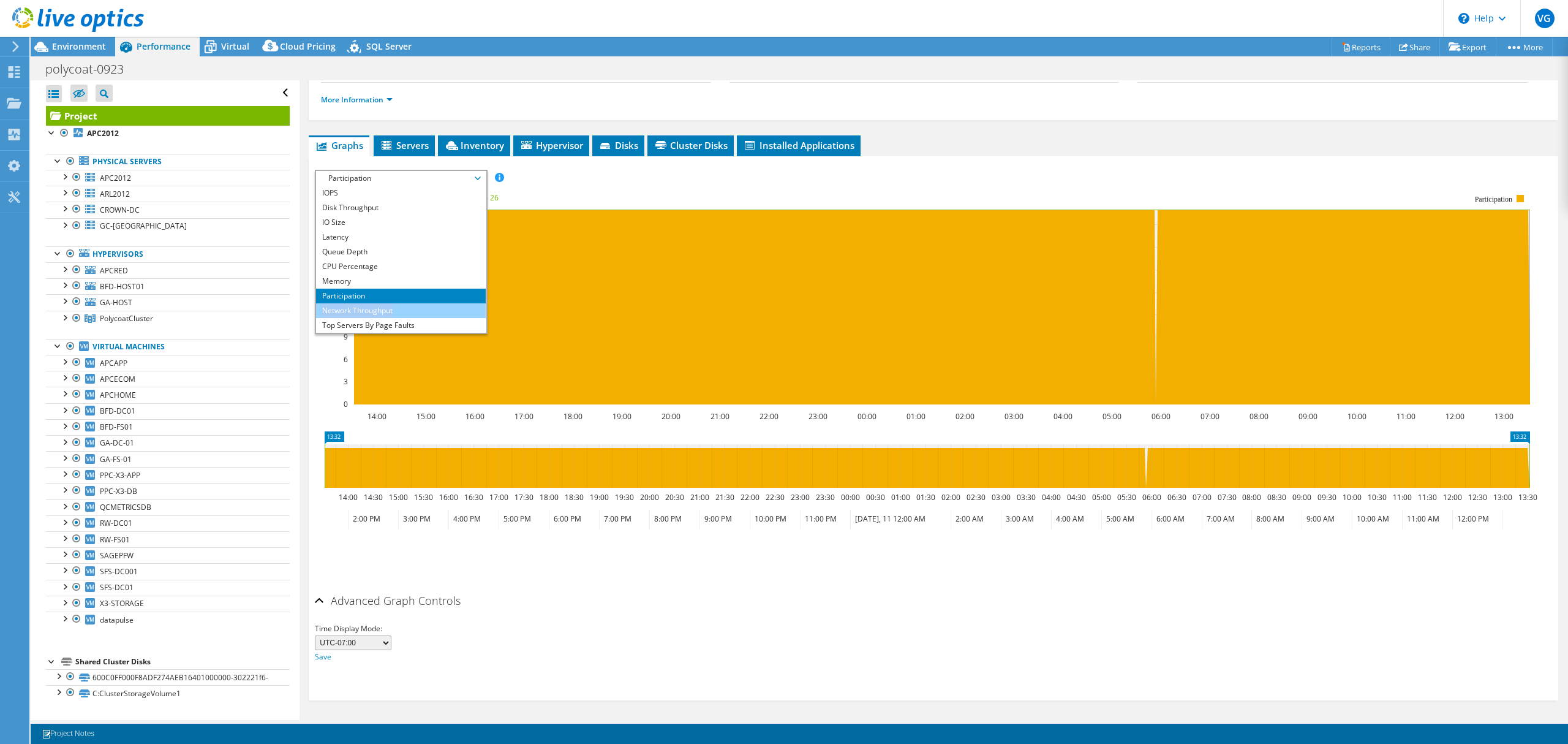
drag, startPoint x: 441, startPoint y: 302, endPoint x: 441, endPoint y: 312, distance: 10.0
click at [441, 312] on ul "IOPS Disk Throughput IO Size Latency Queue Depth CPU Percentage Memory Page Fau…" at bounding box center [401, 259] width 170 height 147
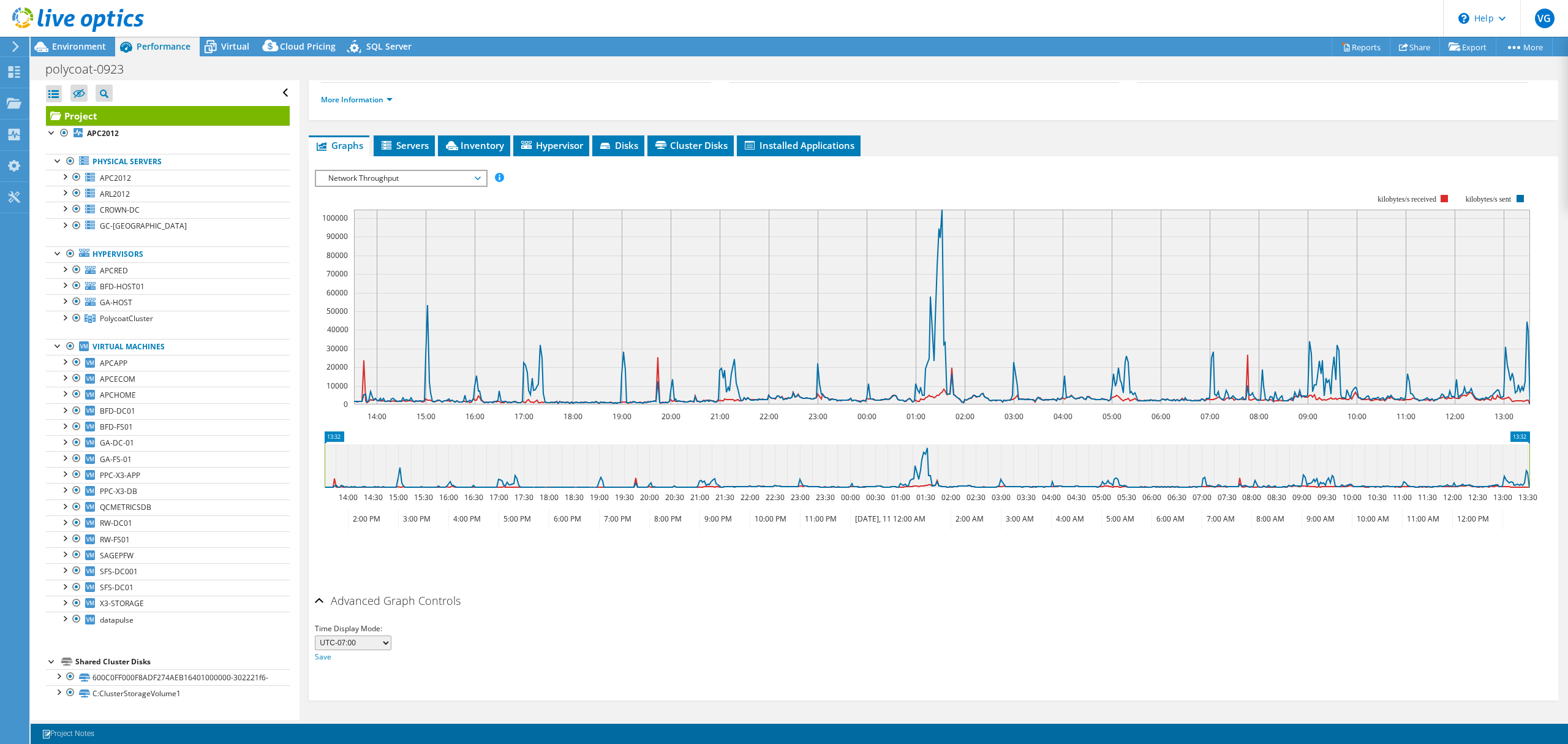
click at [445, 179] on span "Network Throughput" at bounding box center [401, 179] width 157 height 15
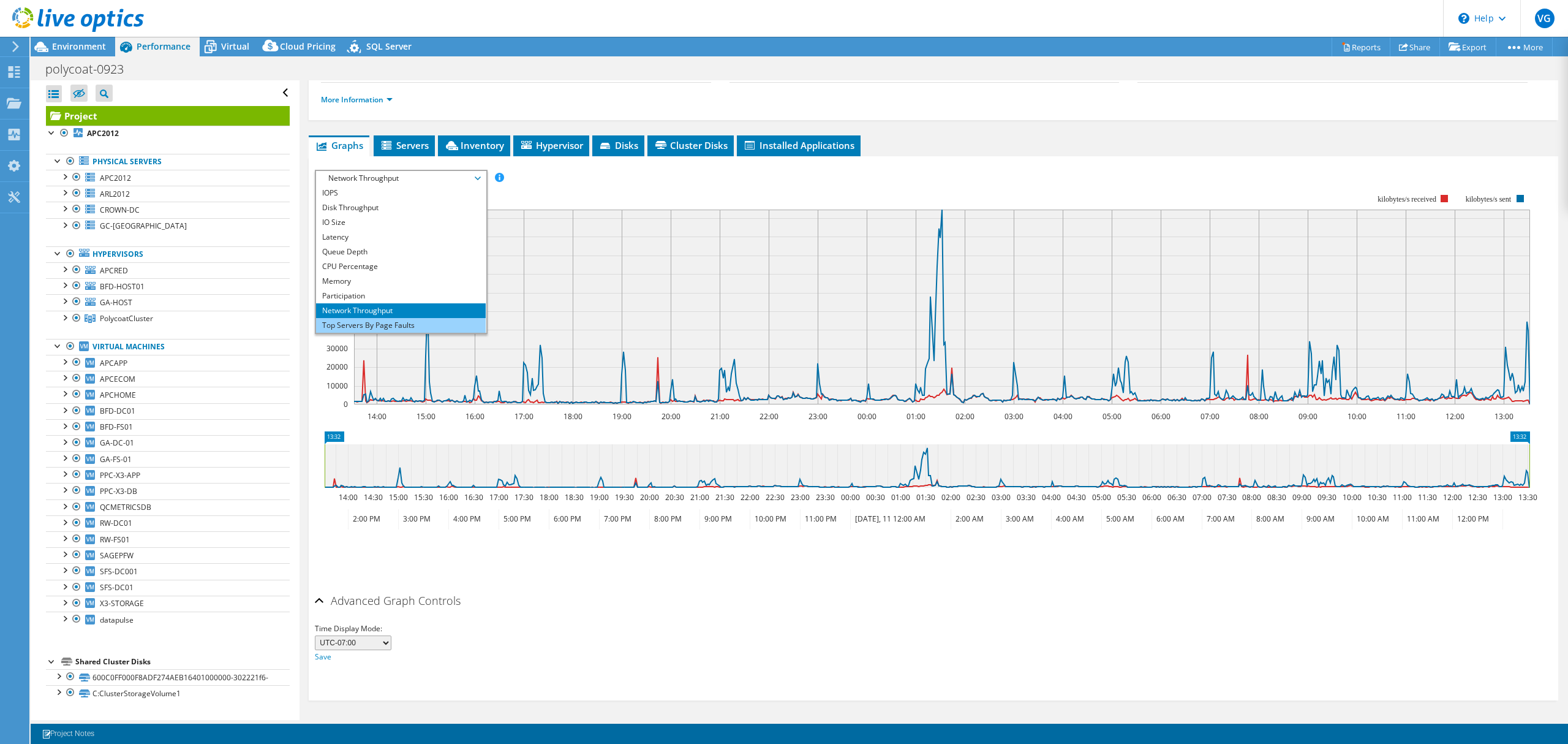
click at [429, 322] on li "Top Servers By Page Faults" at bounding box center [401, 325] width 170 height 15
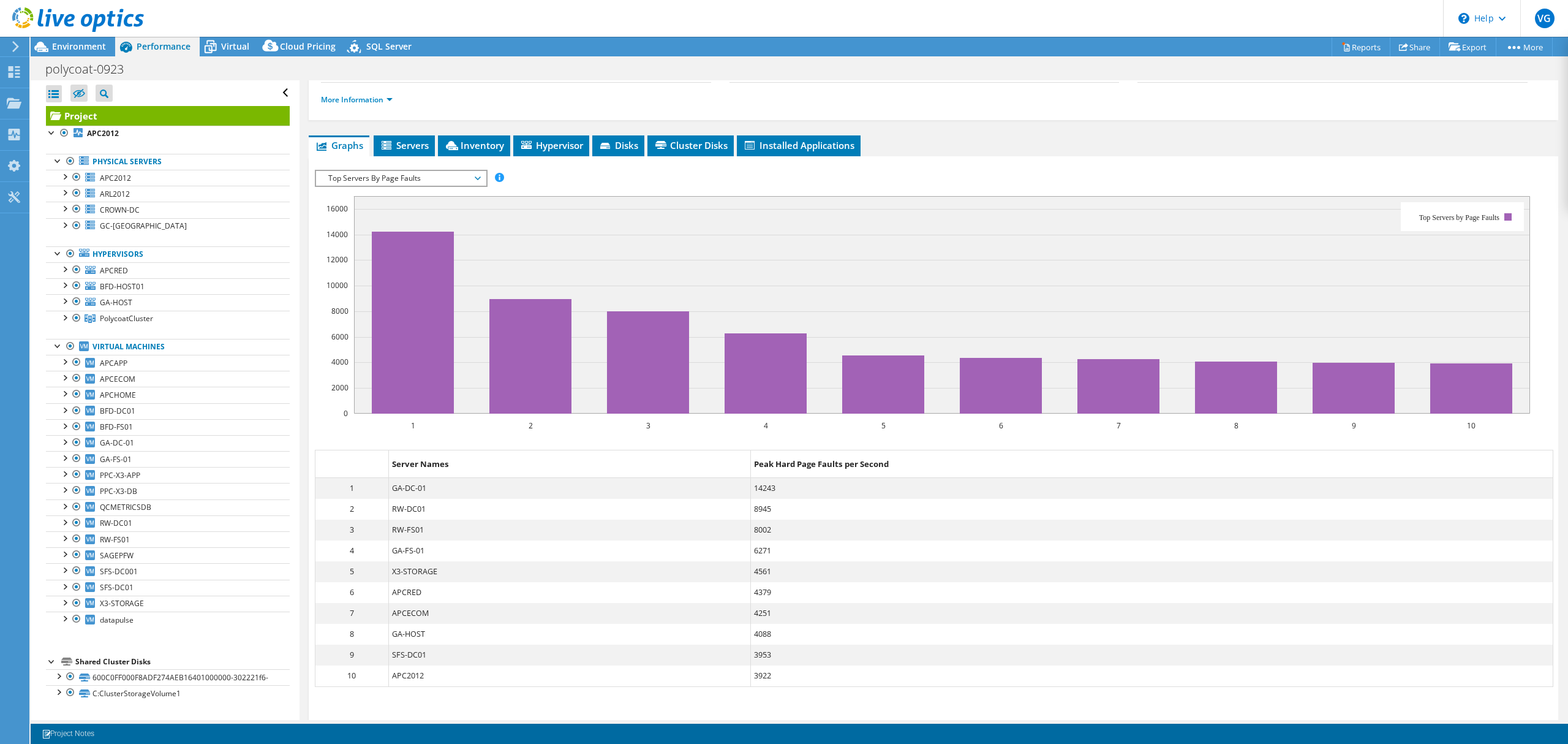
click at [432, 177] on span "Top Servers By Page Faults" at bounding box center [401, 179] width 157 height 15
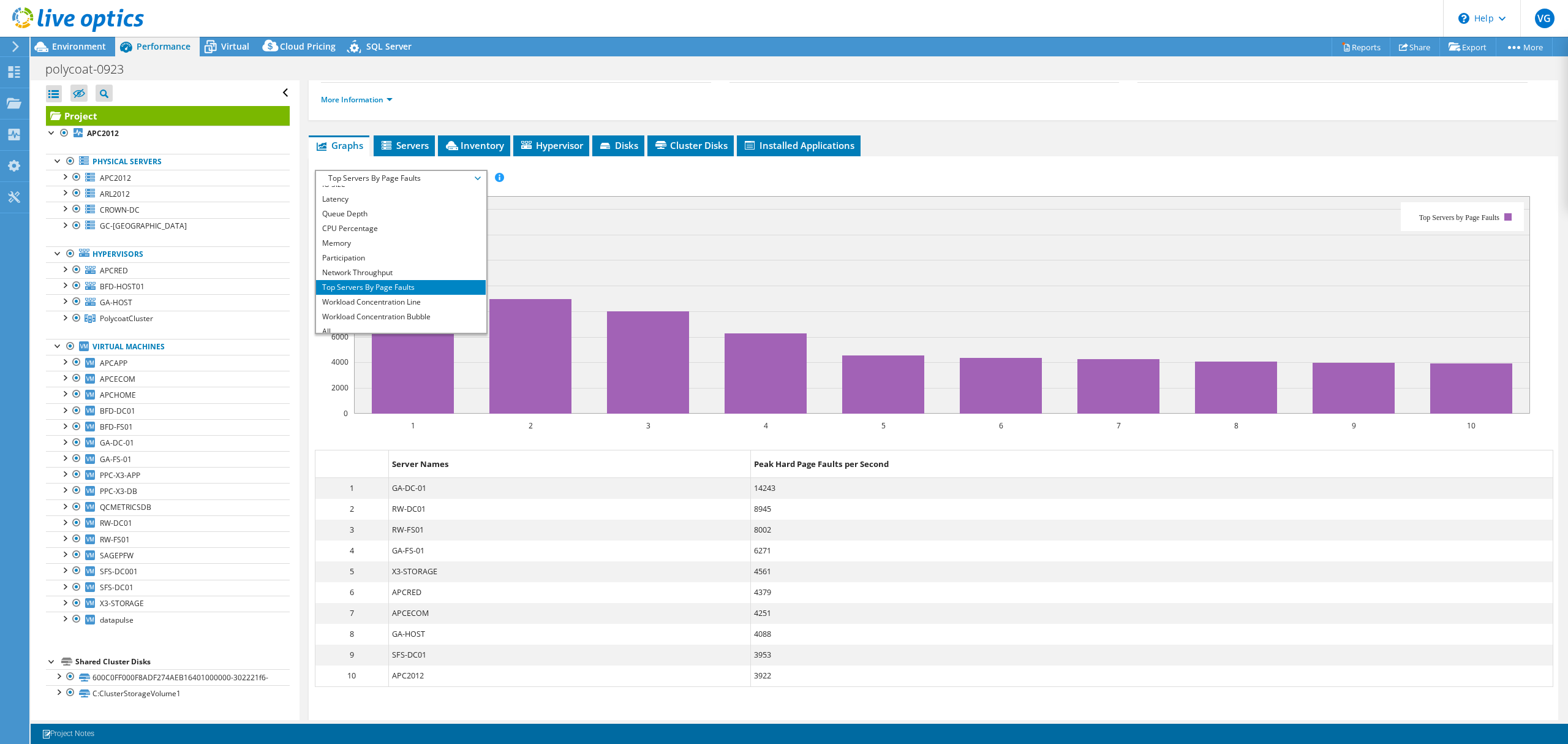
scroll to position [44, 0]
click at [413, 293] on li "Workload Concentration Line" at bounding box center [401, 296] width 170 height 15
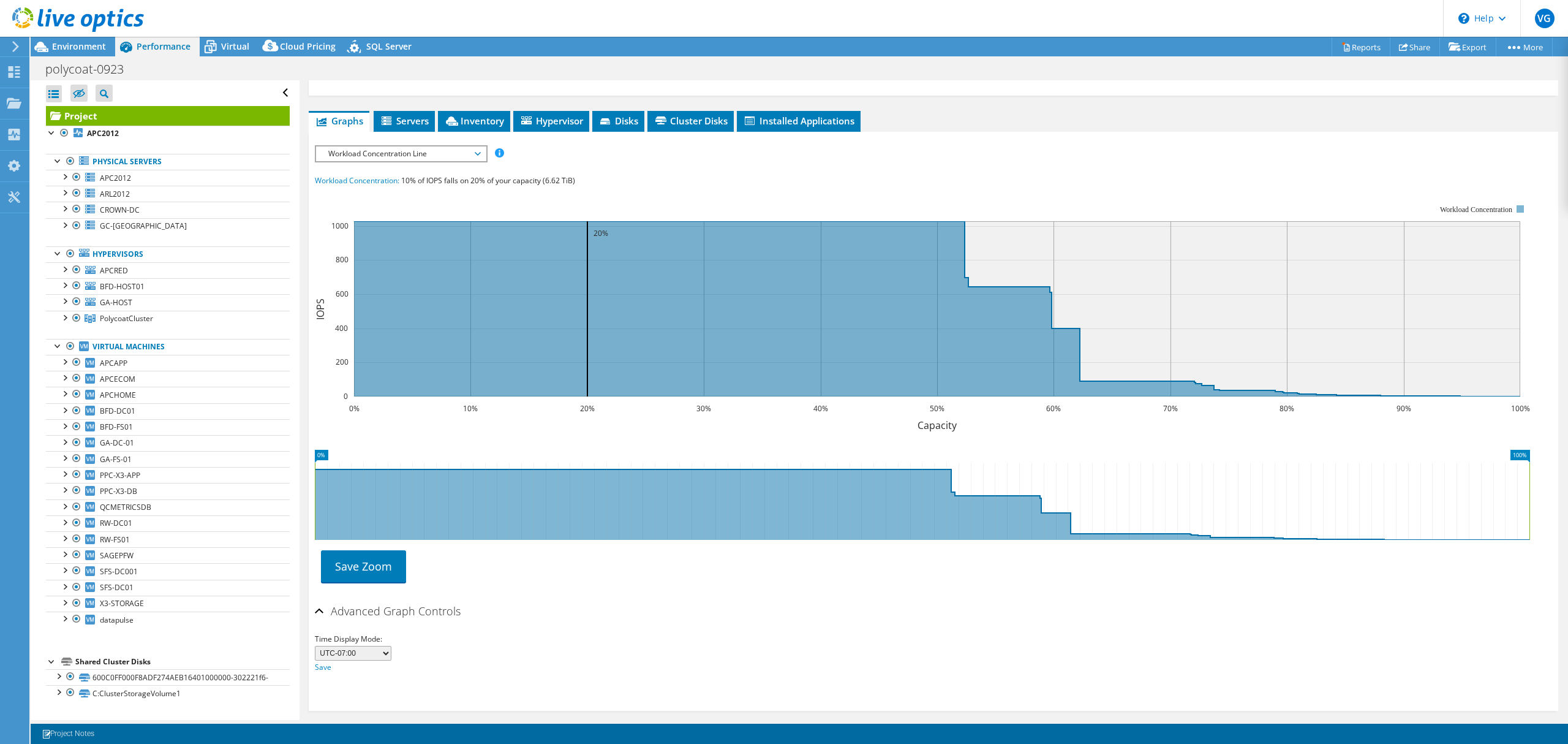
scroll to position [198, 0]
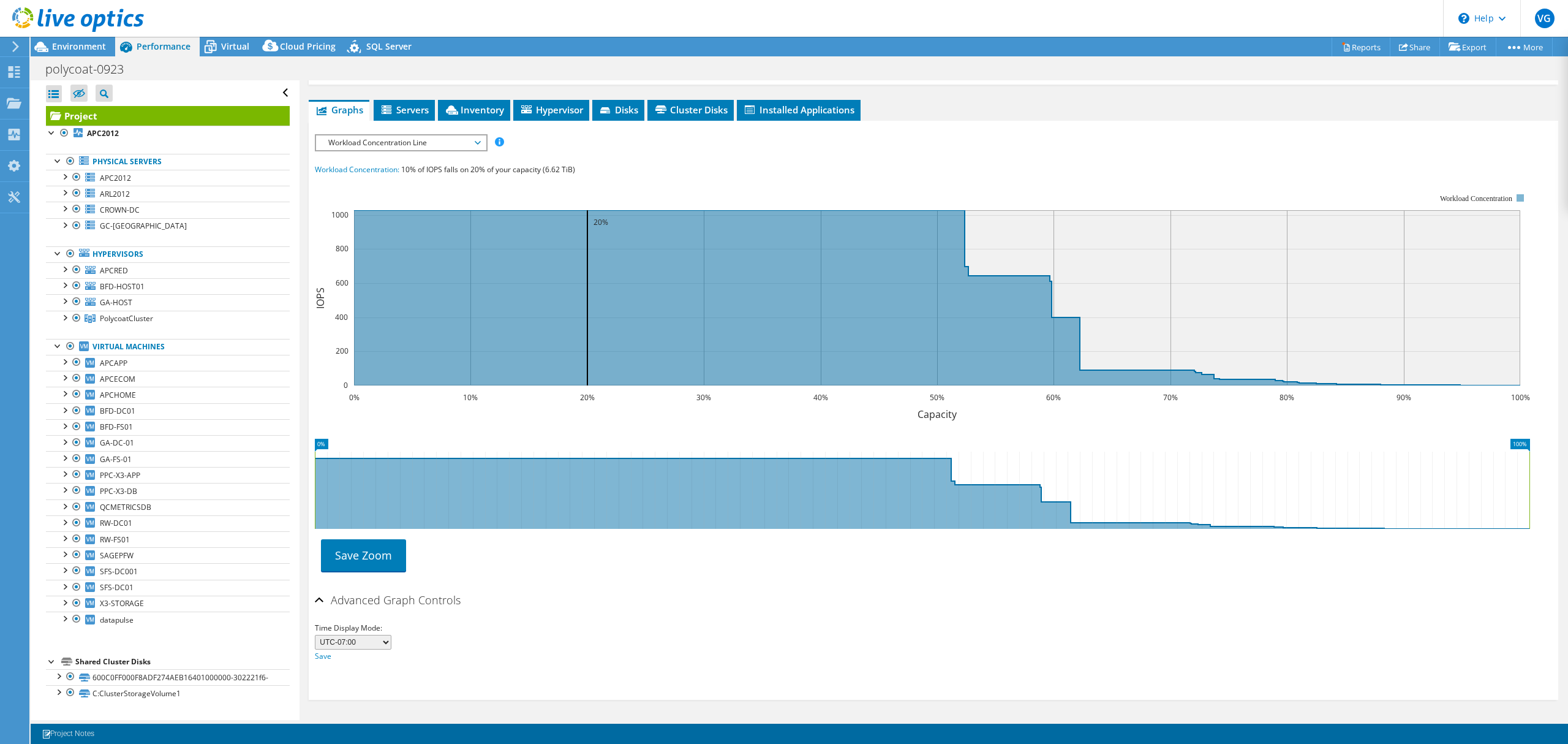
click at [381, 142] on span "Workload Concentration Line" at bounding box center [401, 143] width 157 height 15
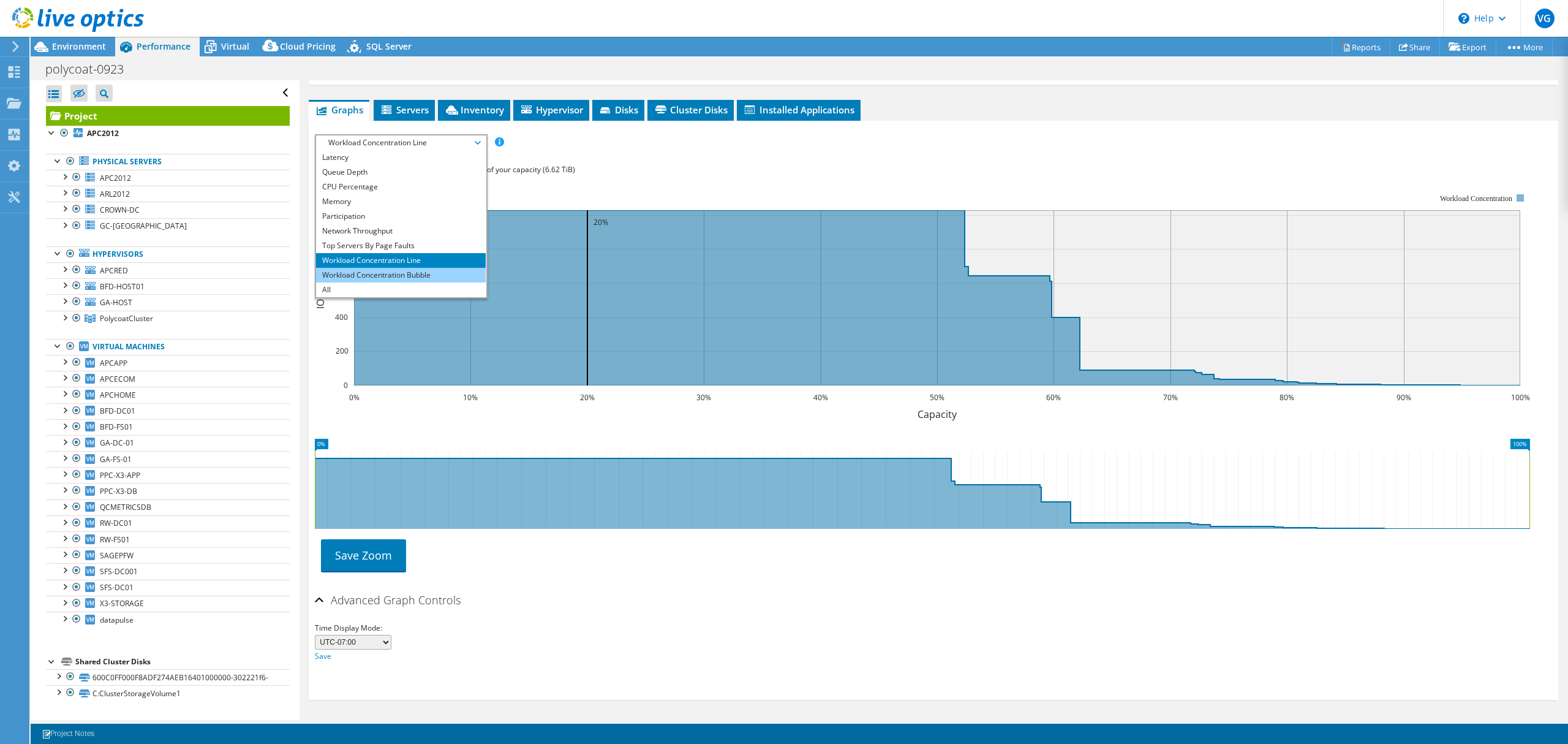
click at [393, 273] on li "Workload Concentration Bubble" at bounding box center [401, 275] width 170 height 15
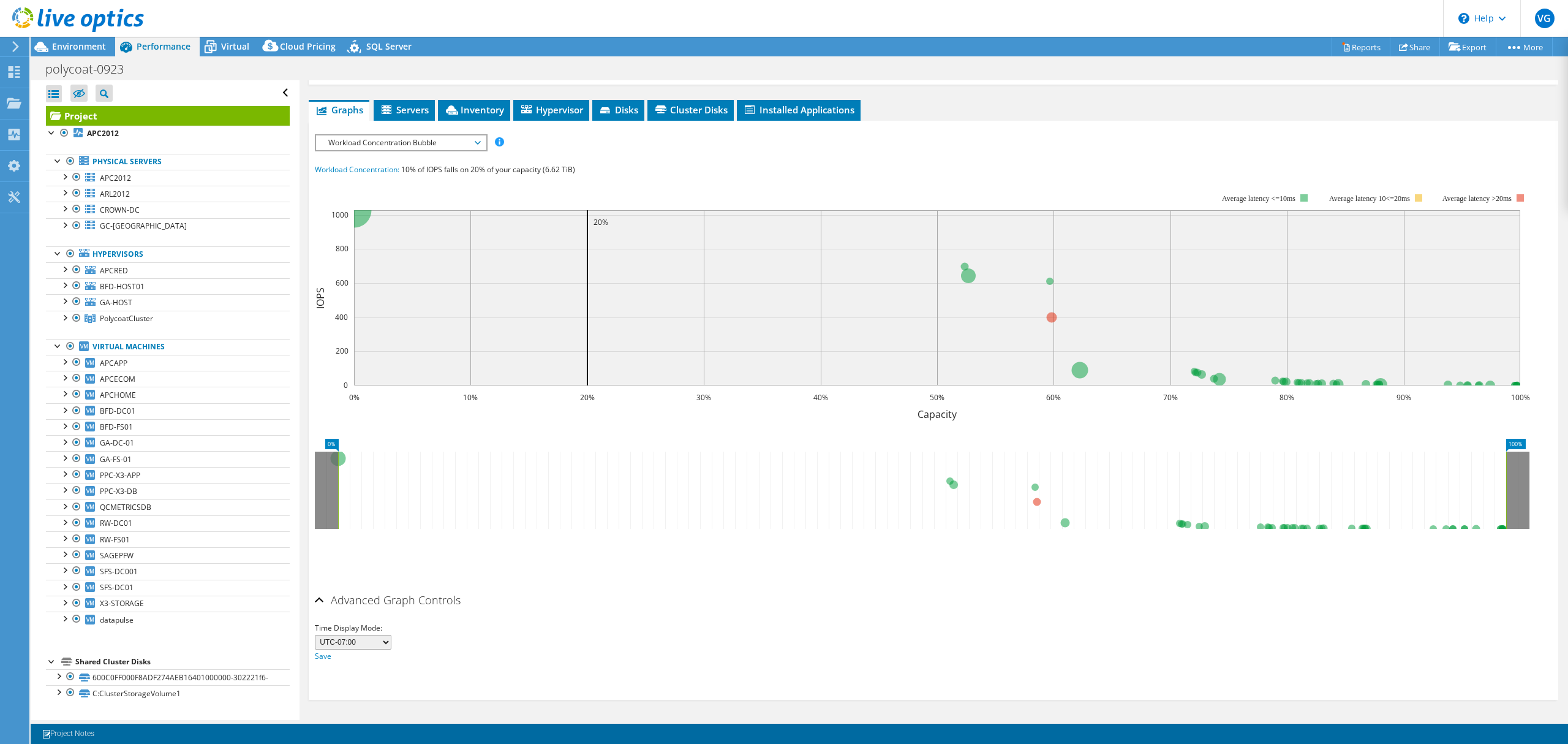
click at [481, 140] on span "Workload Concentration Bubble" at bounding box center [401, 143] width 170 height 15
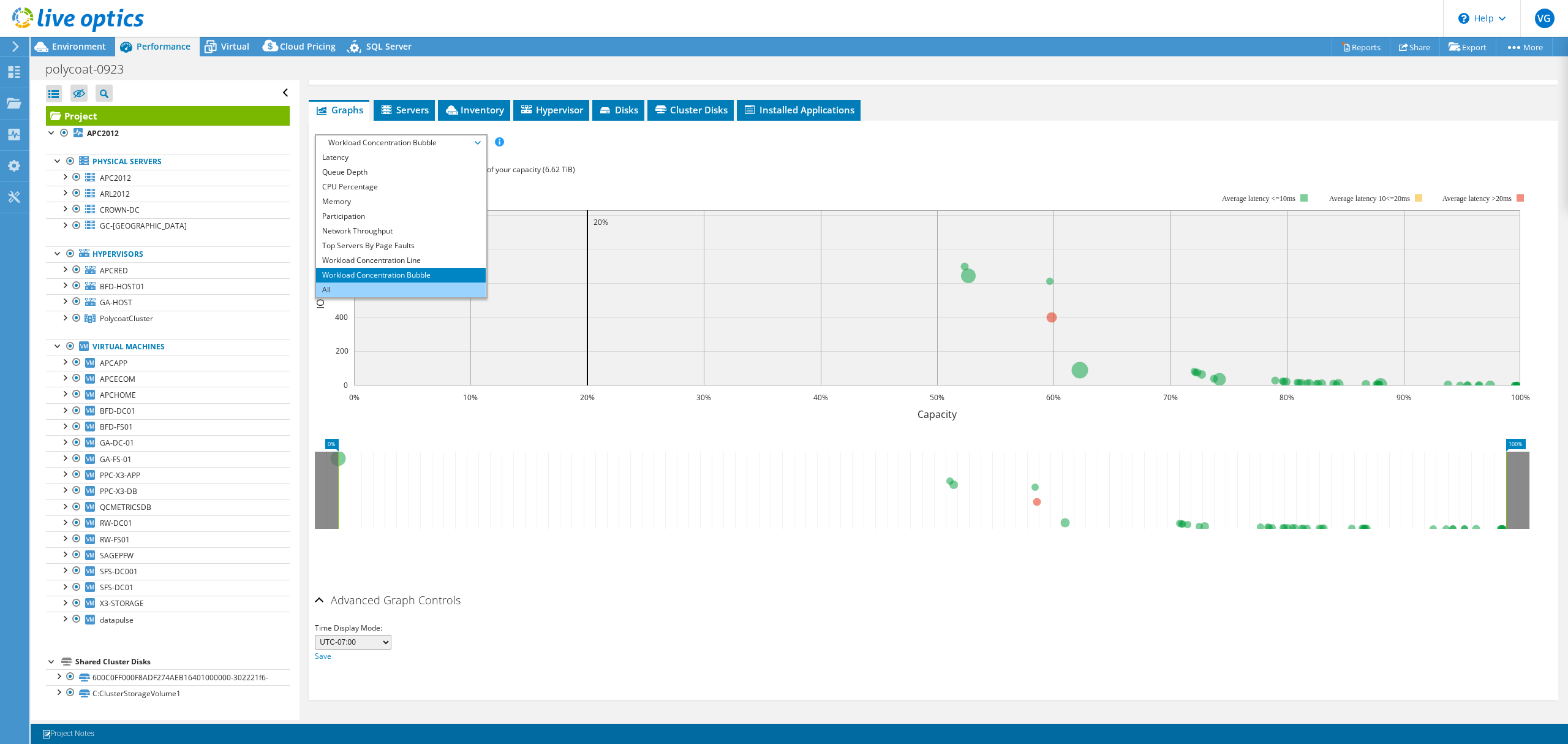
click at [415, 287] on li "All" at bounding box center [401, 290] width 170 height 15
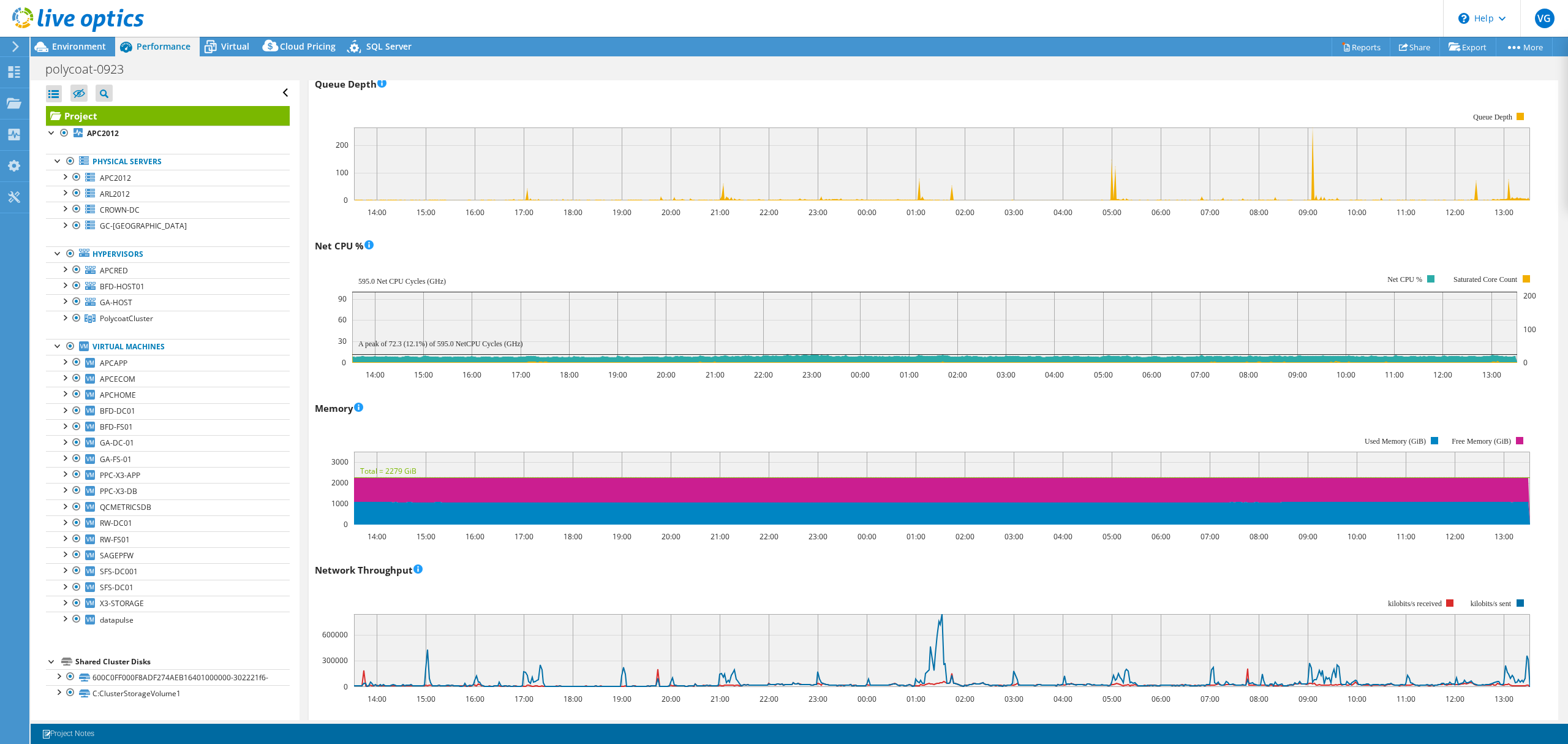
scroll to position [1364, 0]
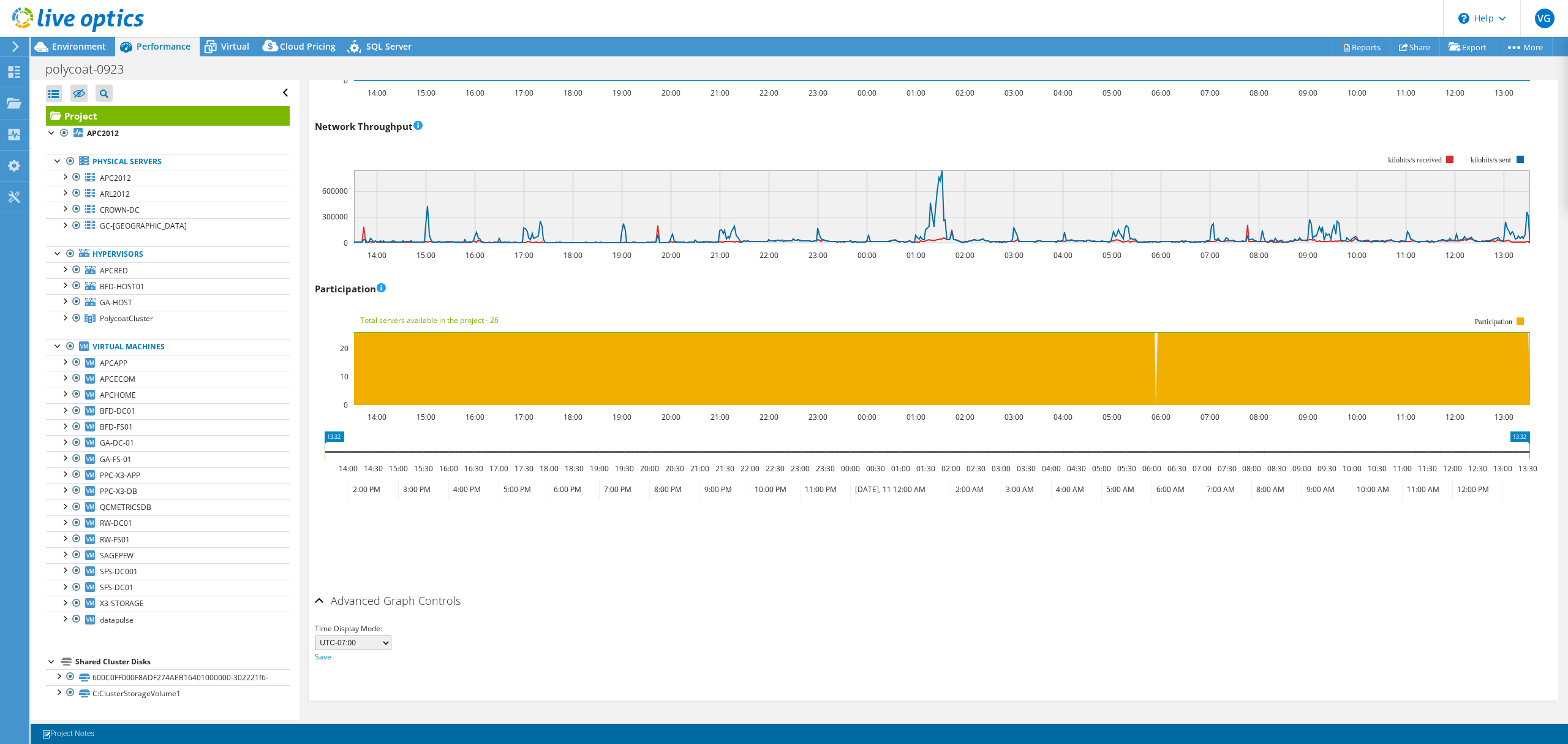
click at [317, 604] on div "Advanced Graph Controls" at bounding box center [934, 601] width 1237 height 26
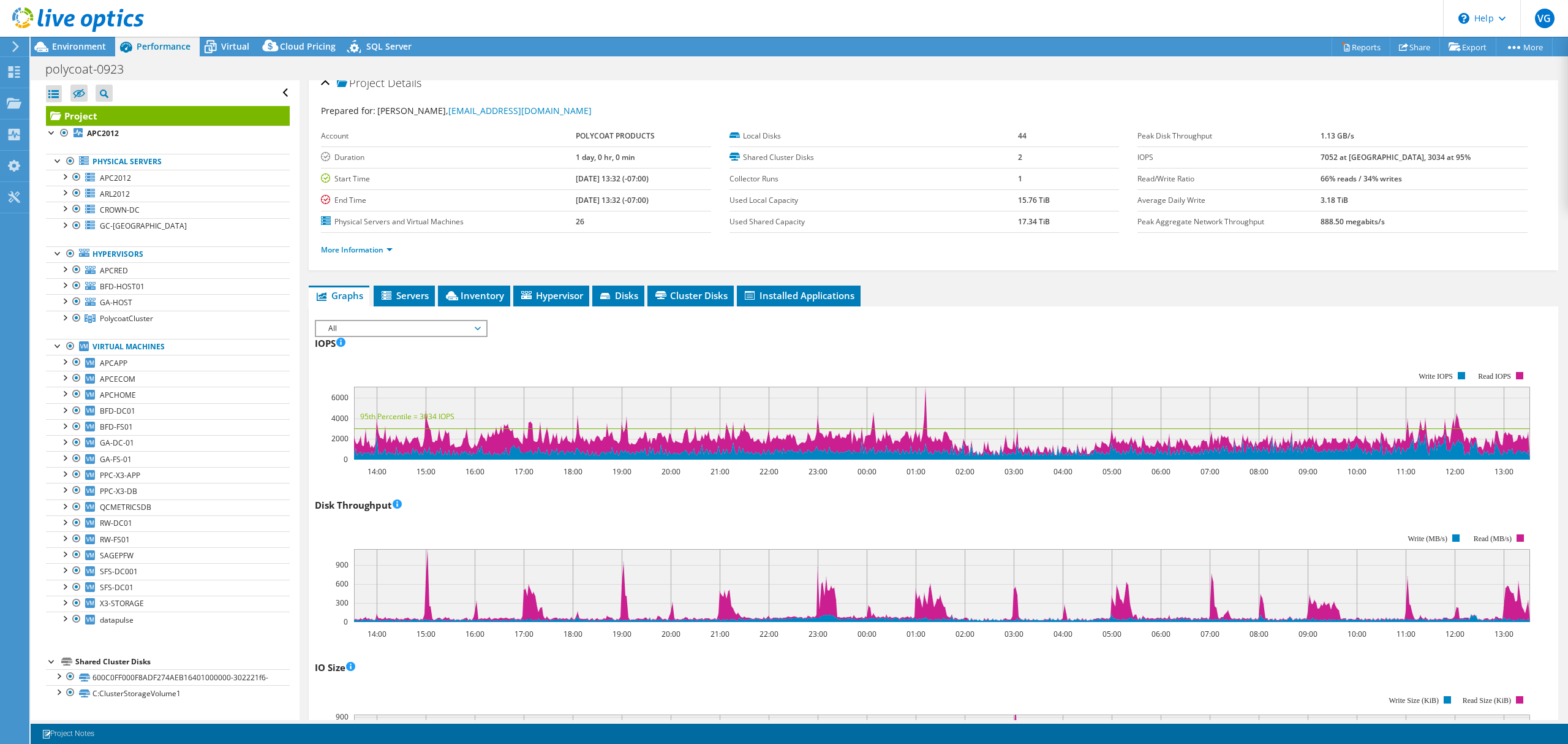
scroll to position [0, 0]
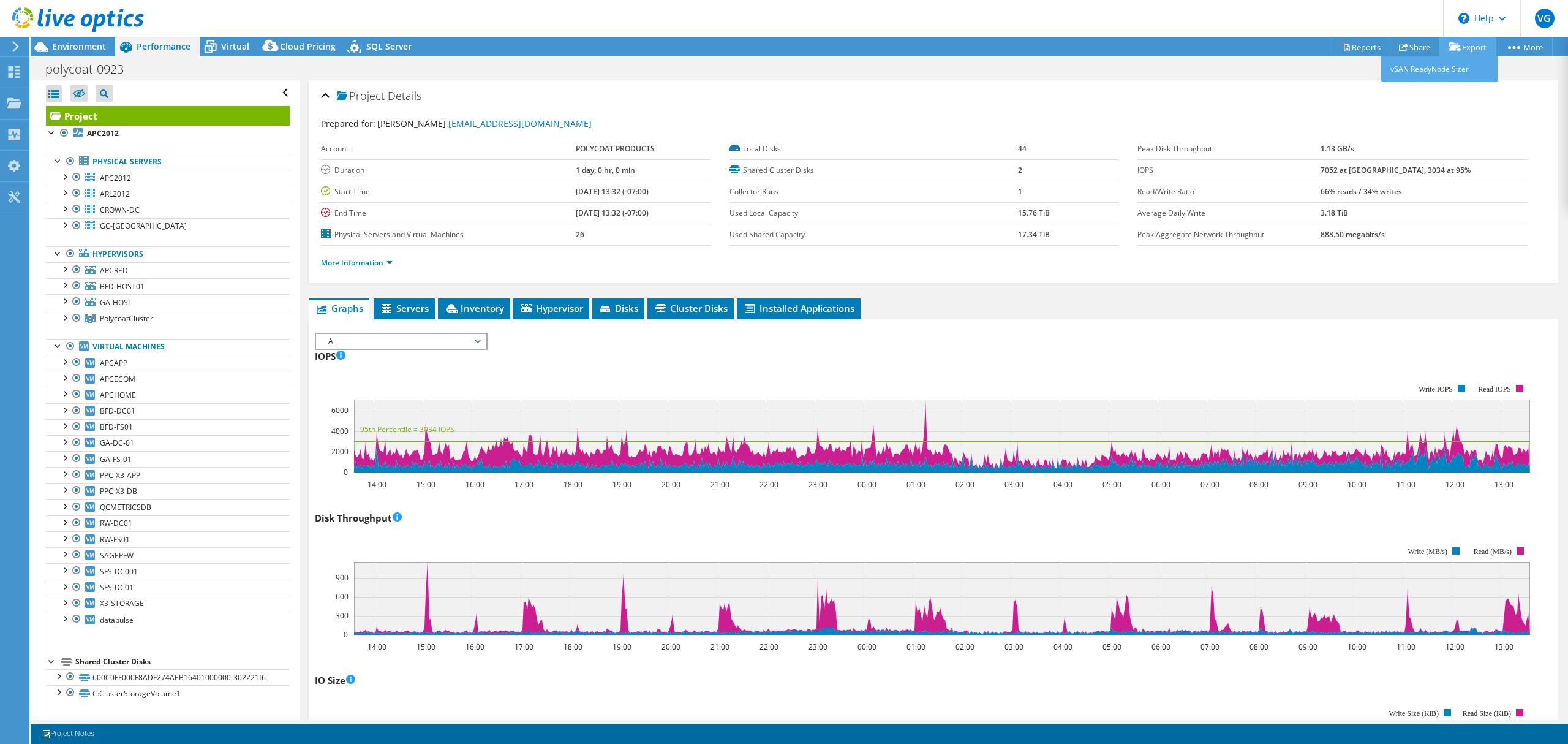
drag, startPoint x: 1239, startPoint y: 353, endPoint x: 1462, endPoint y: 47, distance: 378.6
click at [1462, 47] on link "Export" at bounding box center [1467, 47] width 57 height 19
drag, startPoint x: 1063, startPoint y: 360, endPoint x: 1128, endPoint y: 303, distance: 86.5
click at [1346, 45] on link "Reports" at bounding box center [1361, 47] width 59 height 19
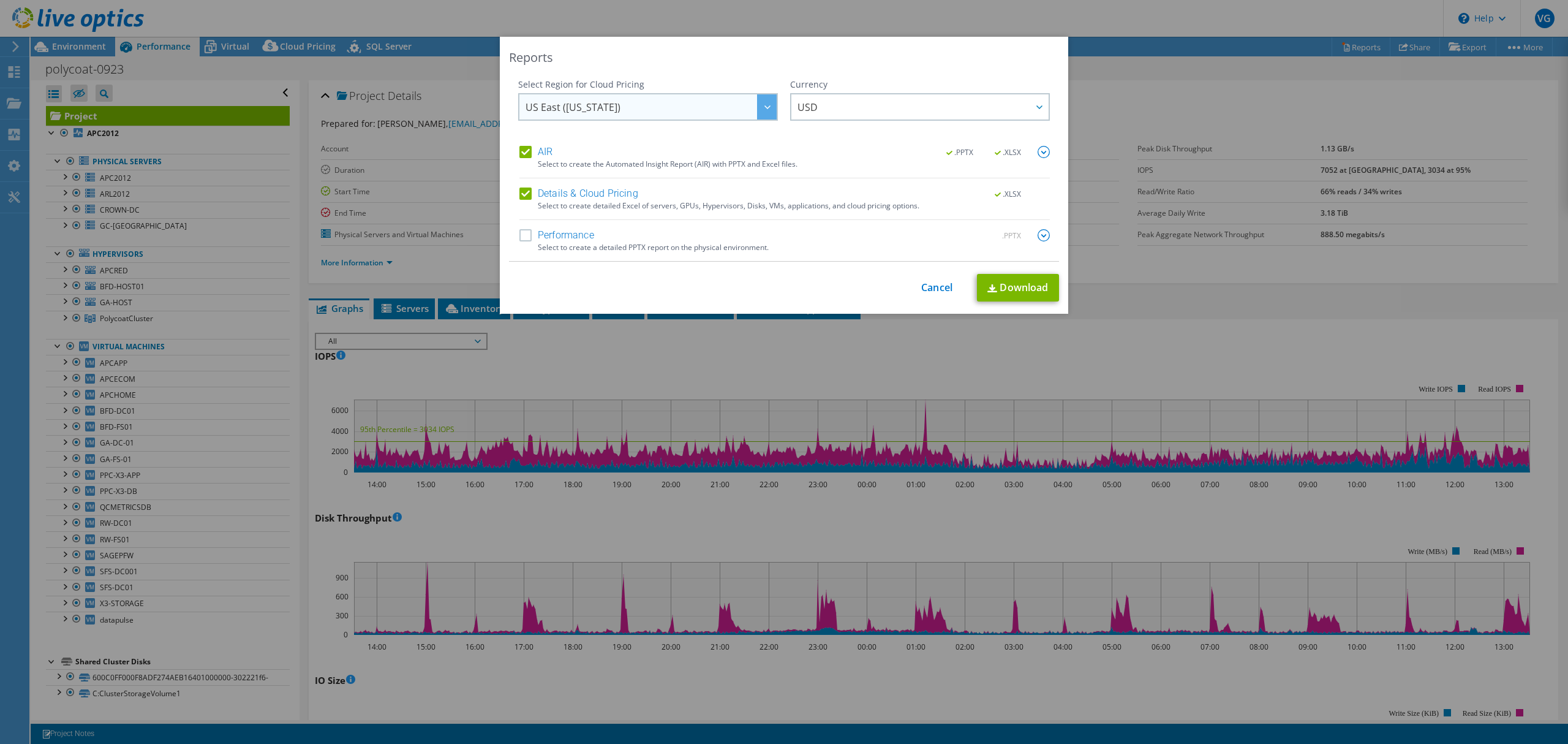
click at [687, 107] on span "US East ([US_STATE])" at bounding box center [650, 107] width 251 height 25
click at [1032, 236] on div ".PPTX" at bounding box center [1015, 236] width 71 height 13
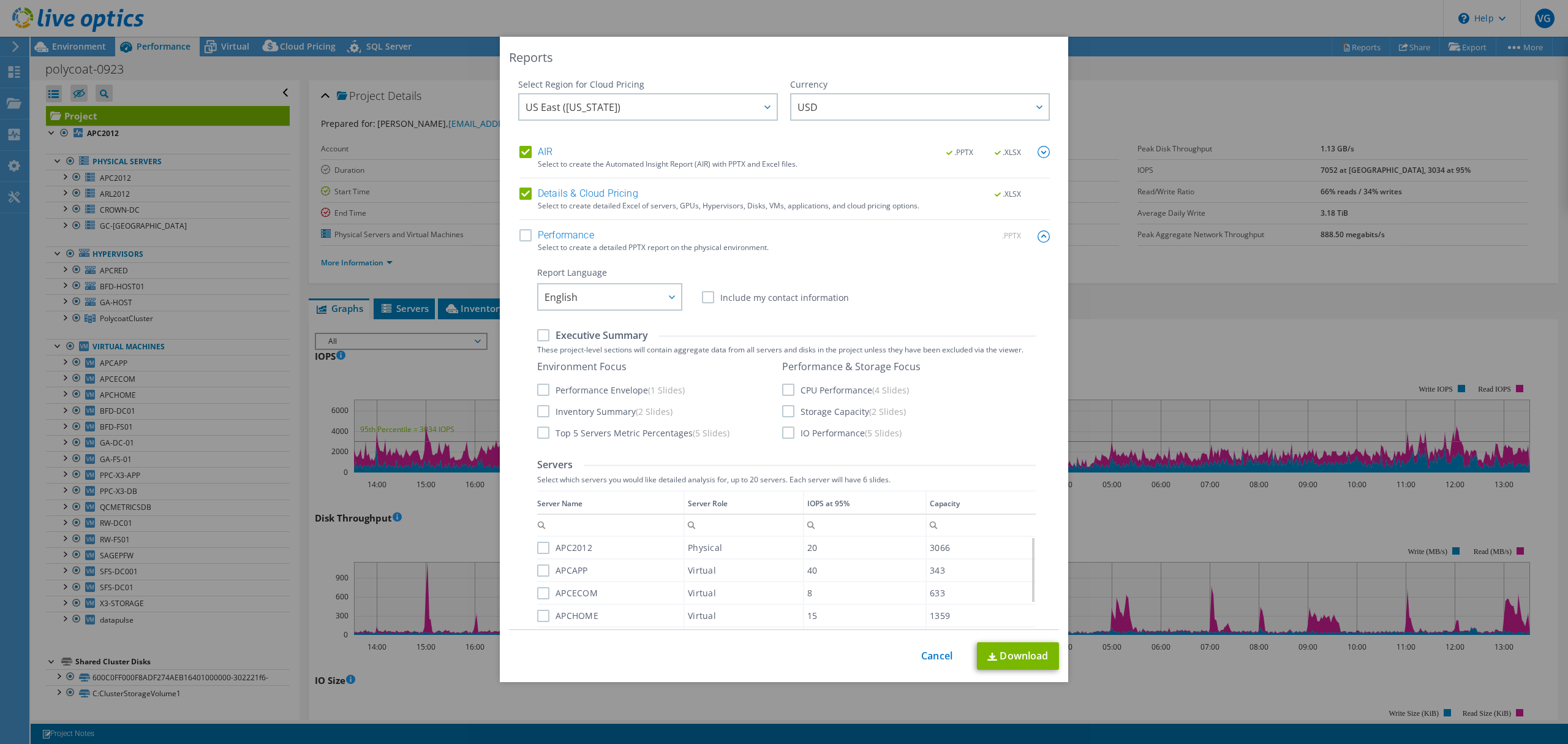
click at [1038, 239] on div "Select Region for Cloud Pricing Asia Pacific (Hong Kong) Asia Pacific (Mumbai) …" at bounding box center [784, 354] width 550 height 551
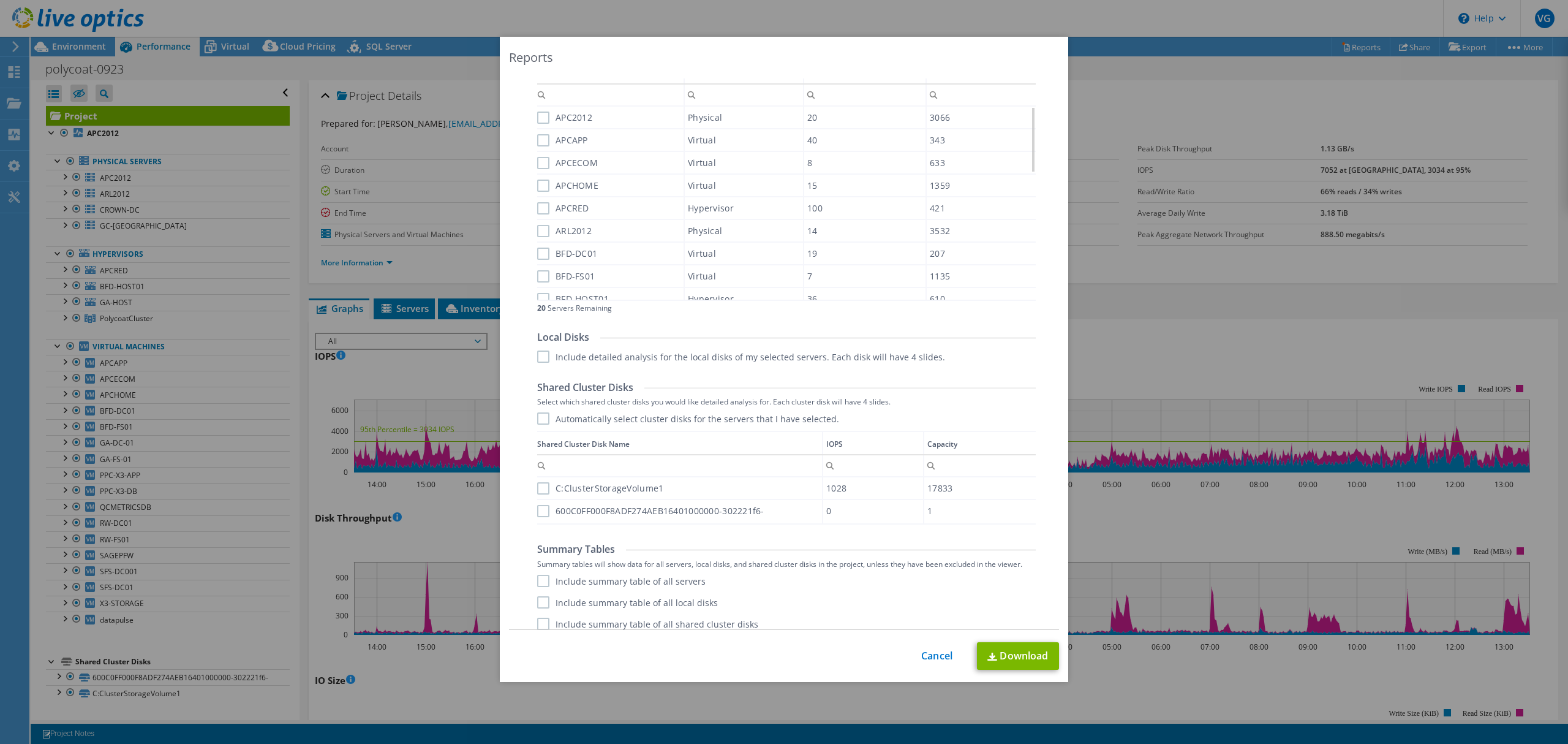
scroll to position [438, 0]
drag, startPoint x: 925, startPoint y: 659, endPoint x: 929, endPoint y: 650, distance: 9.8
click at [925, 659] on link "Cancel" at bounding box center [936, 655] width 31 height 11
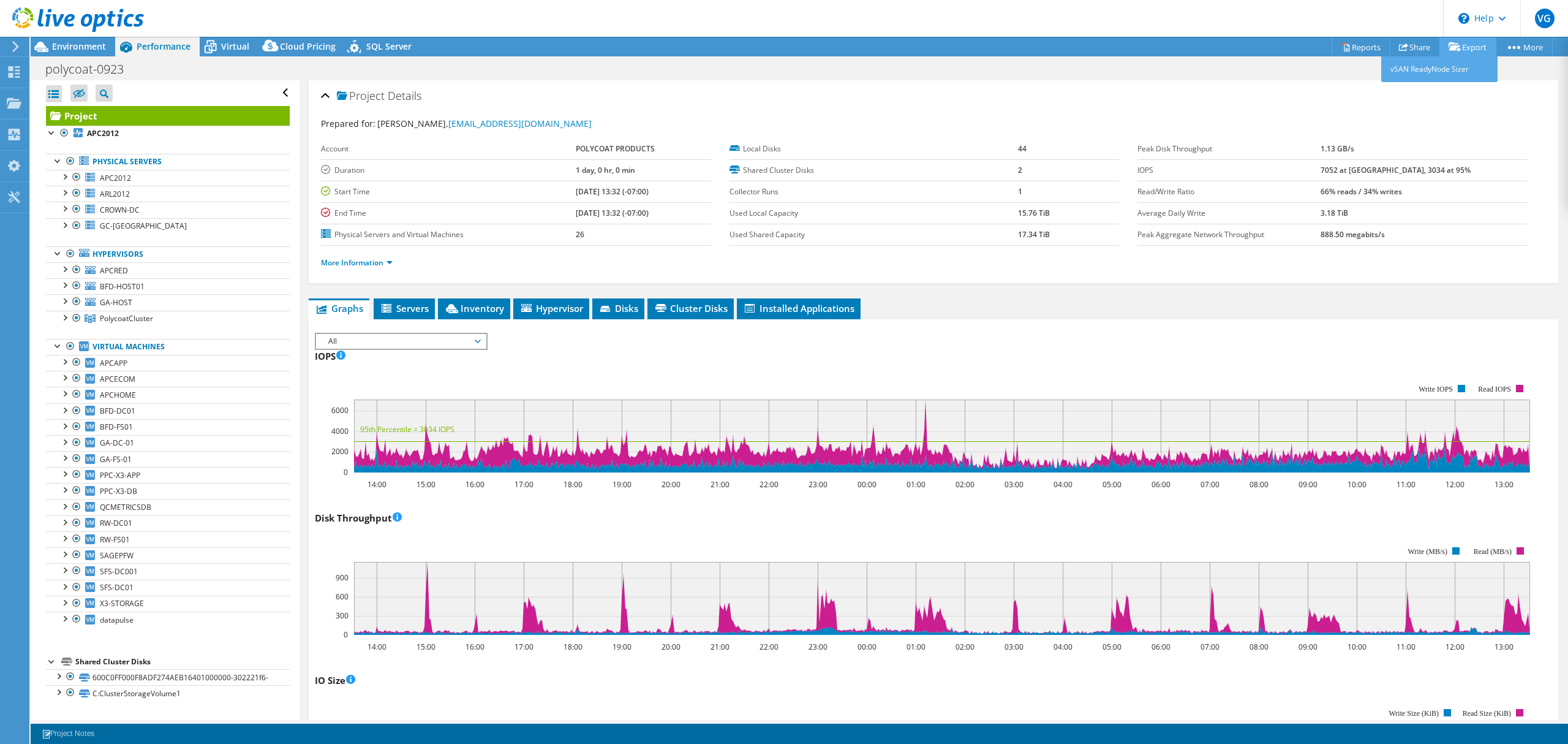
click at [1453, 44] on icon at bounding box center [1454, 47] width 12 height 9
click at [1465, 44] on link "Export" at bounding box center [1467, 47] width 57 height 19
click at [1446, 67] on link "vSAN ReadyNode Sizer" at bounding box center [1439, 69] width 117 height 26
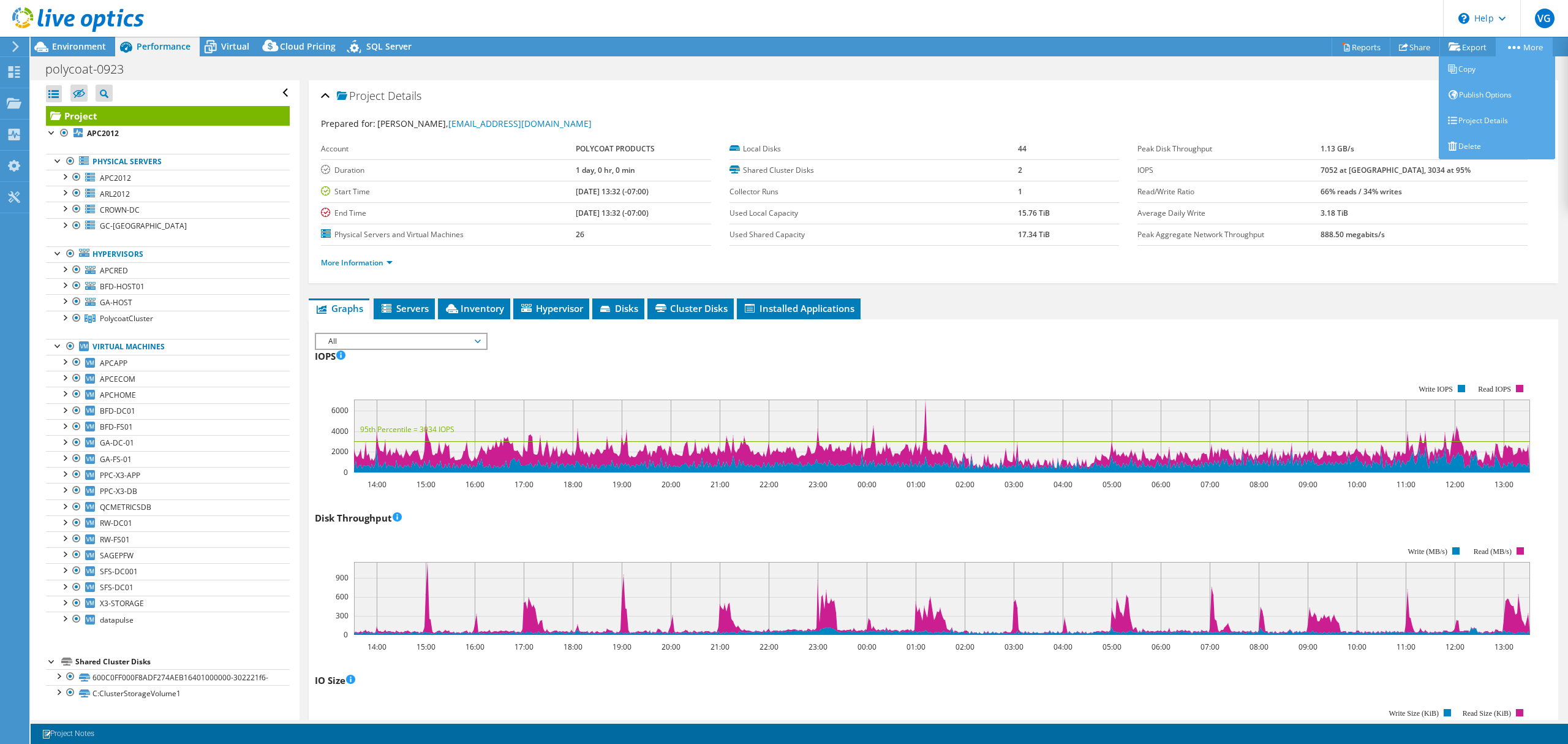
click at [1515, 48] on link "More" at bounding box center [1523, 47] width 57 height 19
click at [1501, 77] on link "Copy" at bounding box center [1496, 69] width 117 height 26
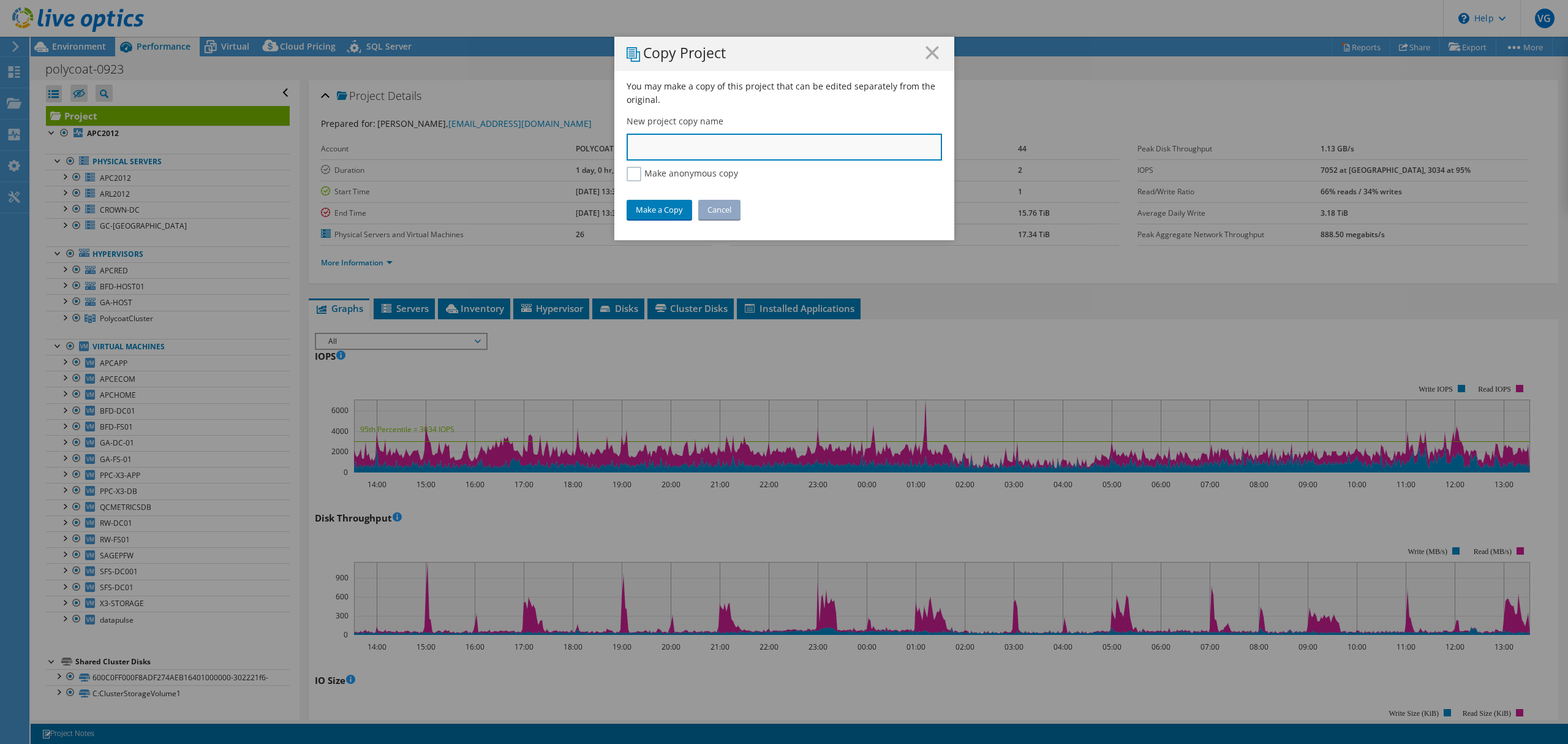
click at [669, 146] on input "text" at bounding box center [784, 147] width 316 height 27
type input "Polycoat-0923-Copy"
click at [664, 209] on link "Make a Copy" at bounding box center [659, 209] width 65 height 20
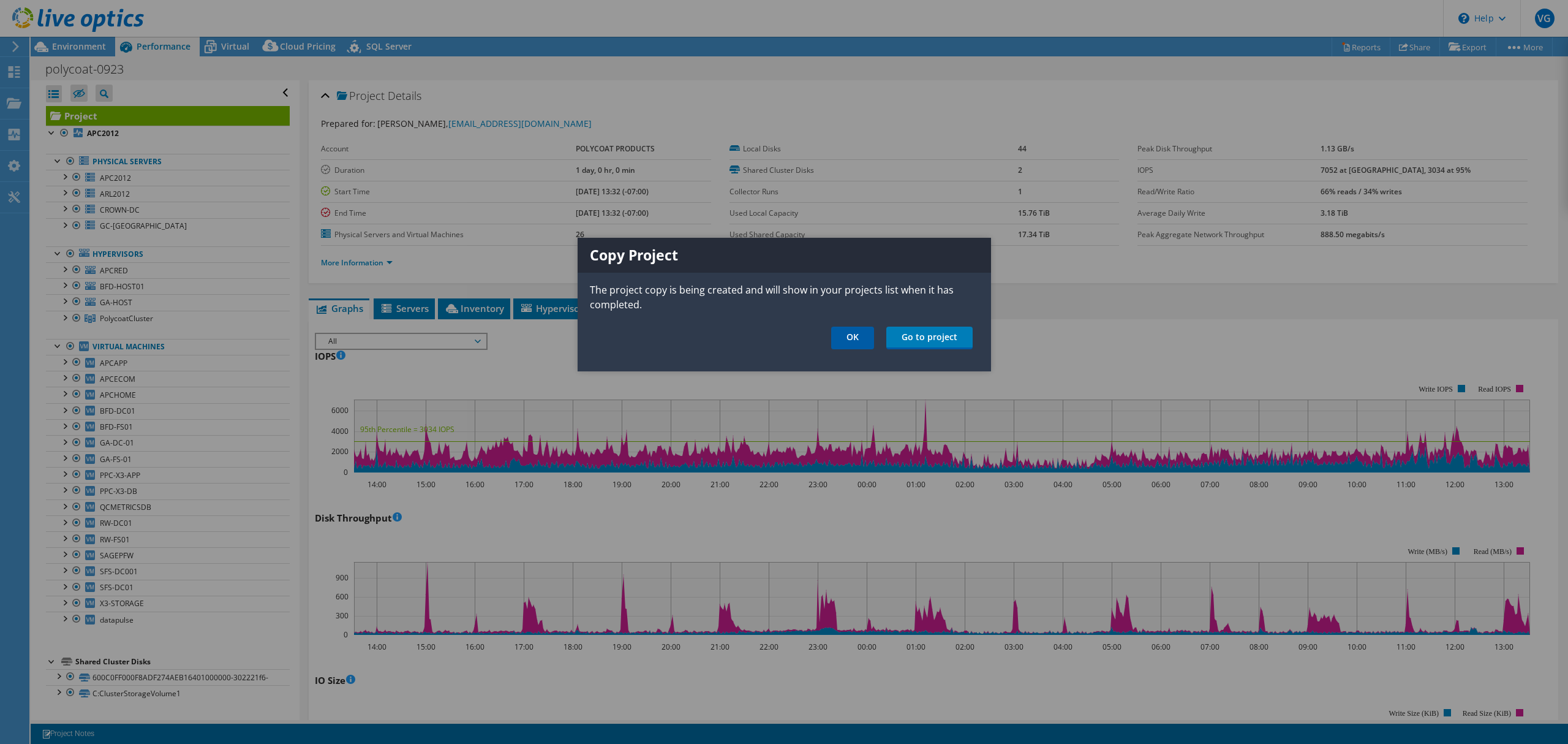
click at [861, 336] on link "OK" at bounding box center [852, 337] width 43 height 22
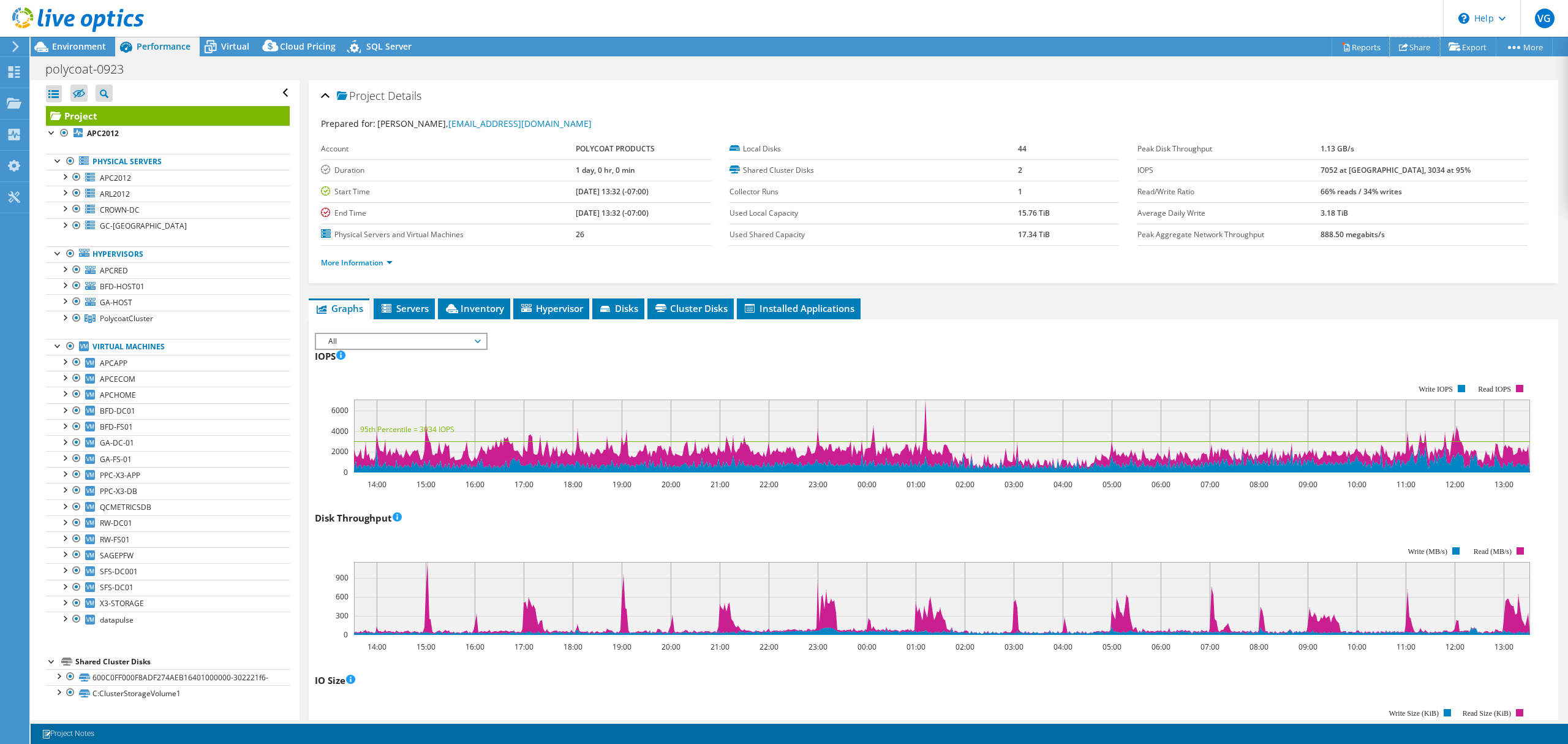
click at [1406, 44] on link "Share" at bounding box center [1415, 47] width 50 height 19
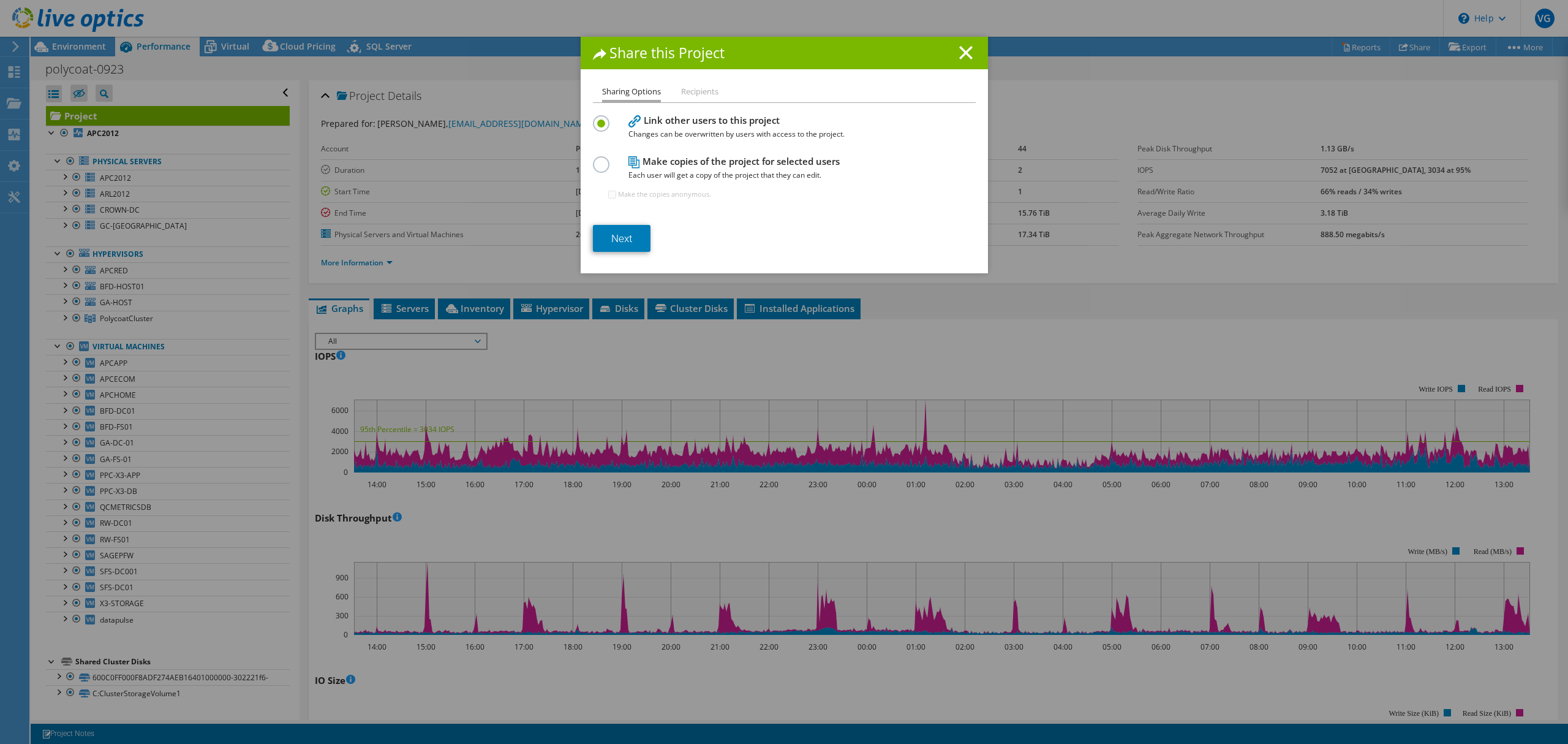
click at [708, 92] on li "Recipients" at bounding box center [700, 92] width 37 height 15
click at [602, 159] on label at bounding box center [603, 157] width 21 height 3
click at [0, 0] on input "radio" at bounding box center [0, 0] width 0 height 0
click at [959, 50] on icon at bounding box center [965, 52] width 13 height 13
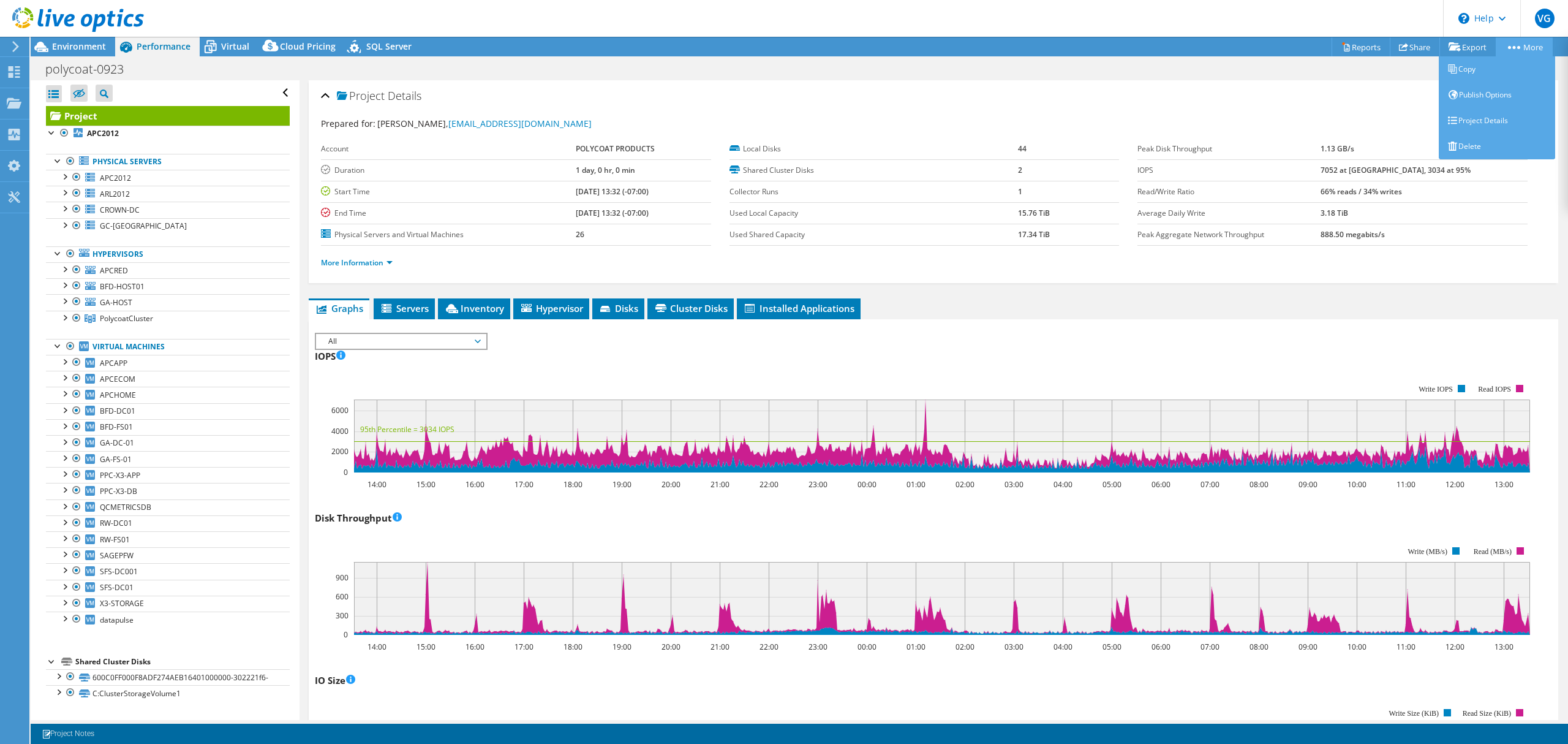
click at [1513, 42] on link "More" at bounding box center [1523, 47] width 57 height 19
click at [1494, 122] on link "Project Details" at bounding box center [1496, 121] width 117 height 26
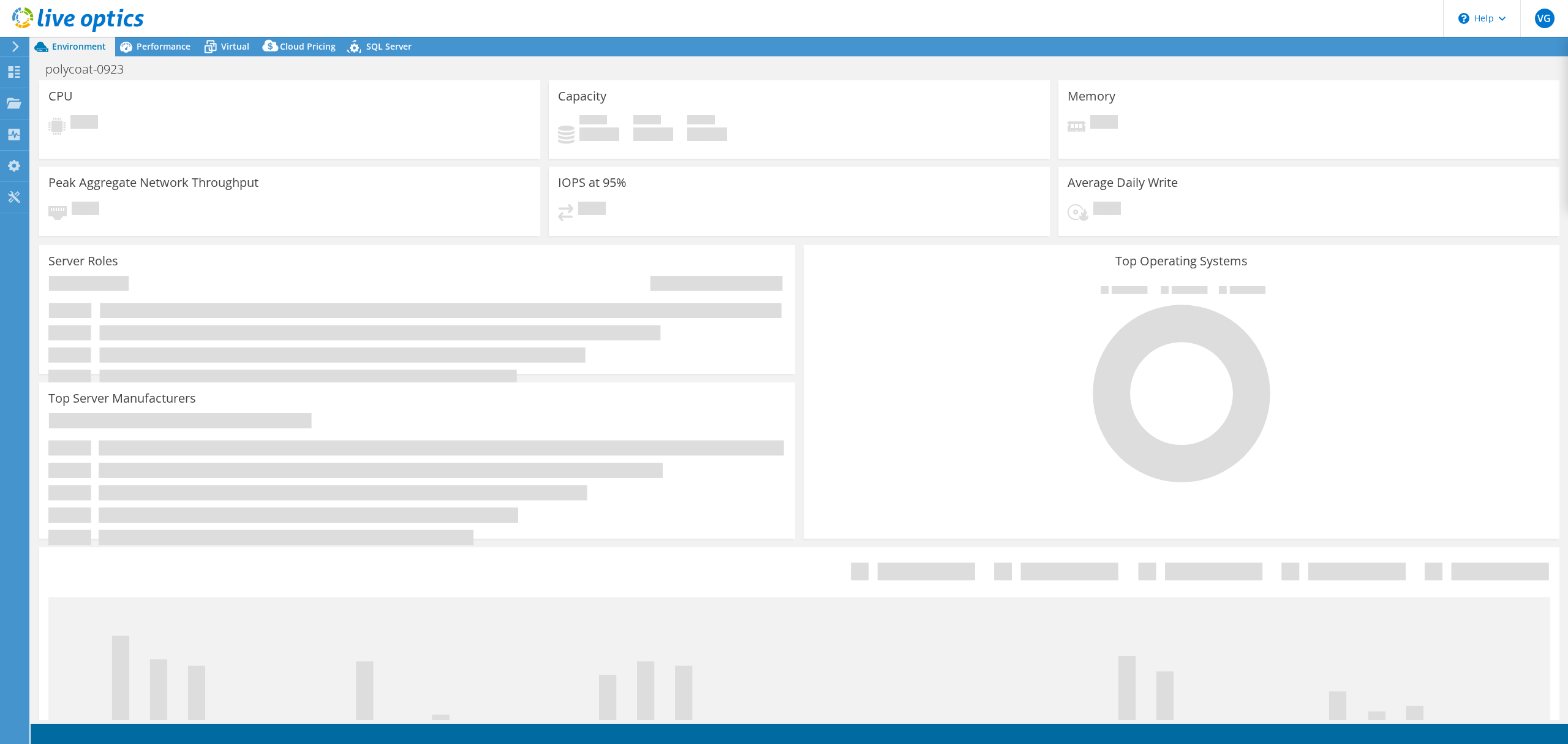
select select "USD"
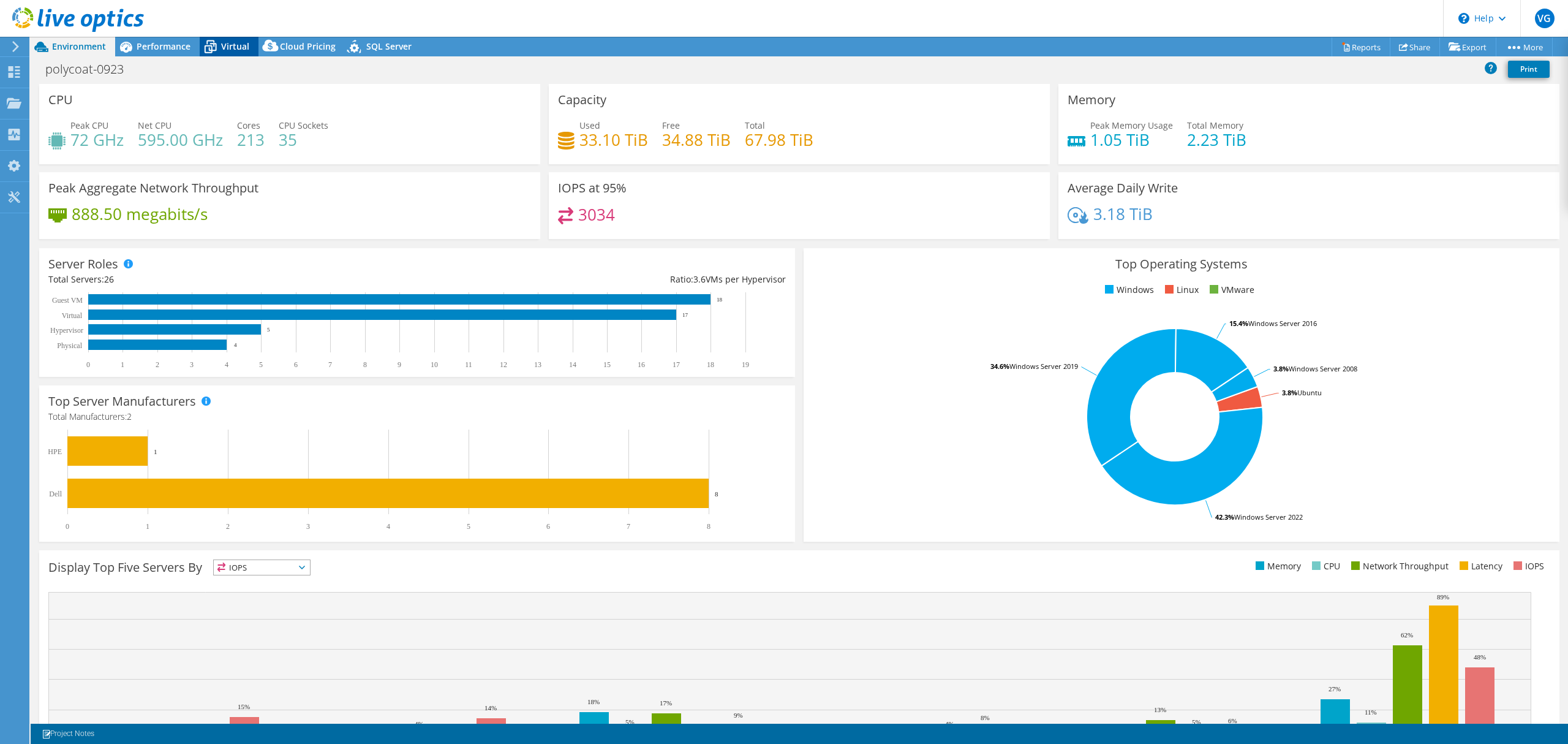
click at [239, 44] on span "Virtual" at bounding box center [235, 46] width 28 height 11
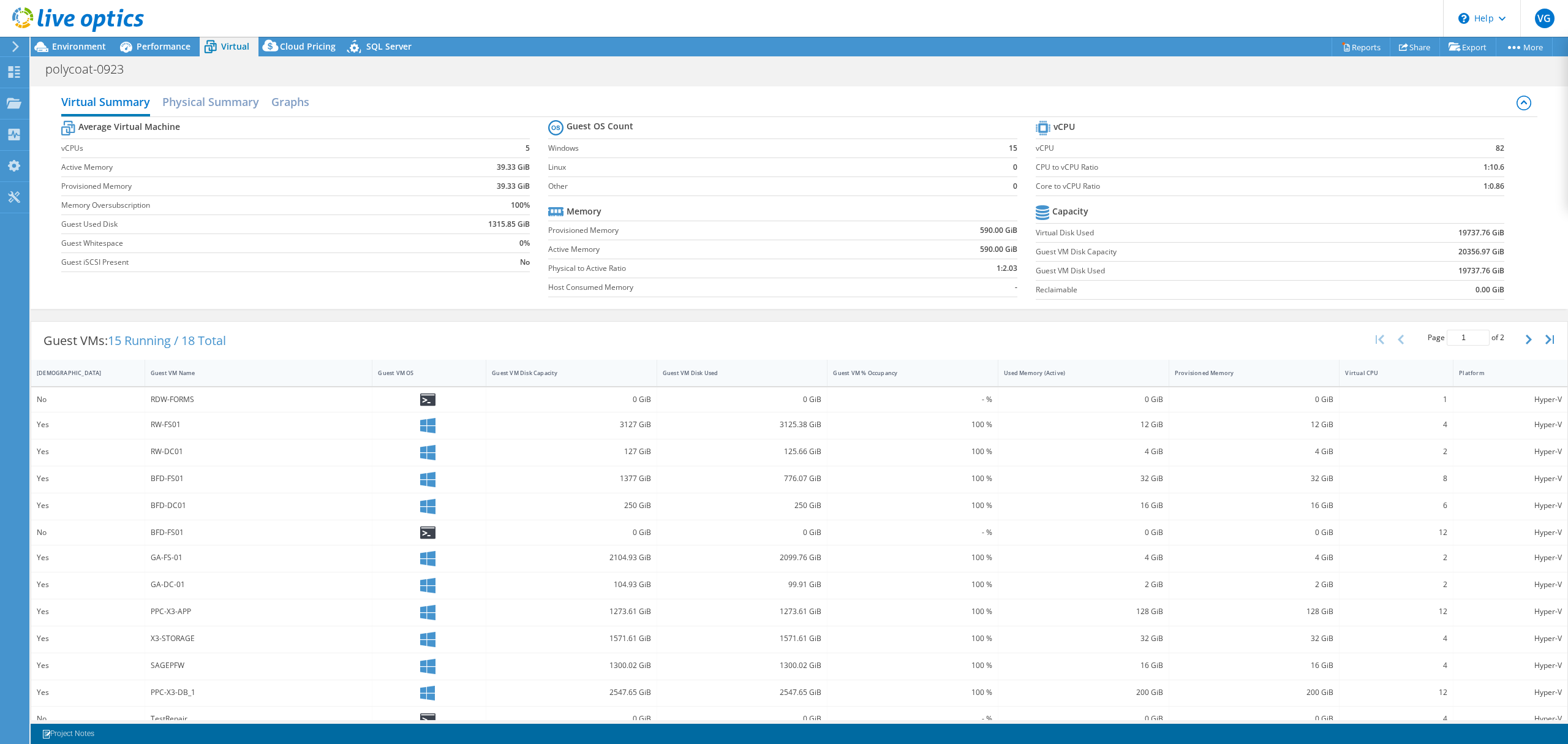
drag, startPoint x: 635, startPoint y: 340, endPoint x: 660, endPoint y: 236, distance: 107.0
